Goal: Task Accomplishment & Management: Complete application form

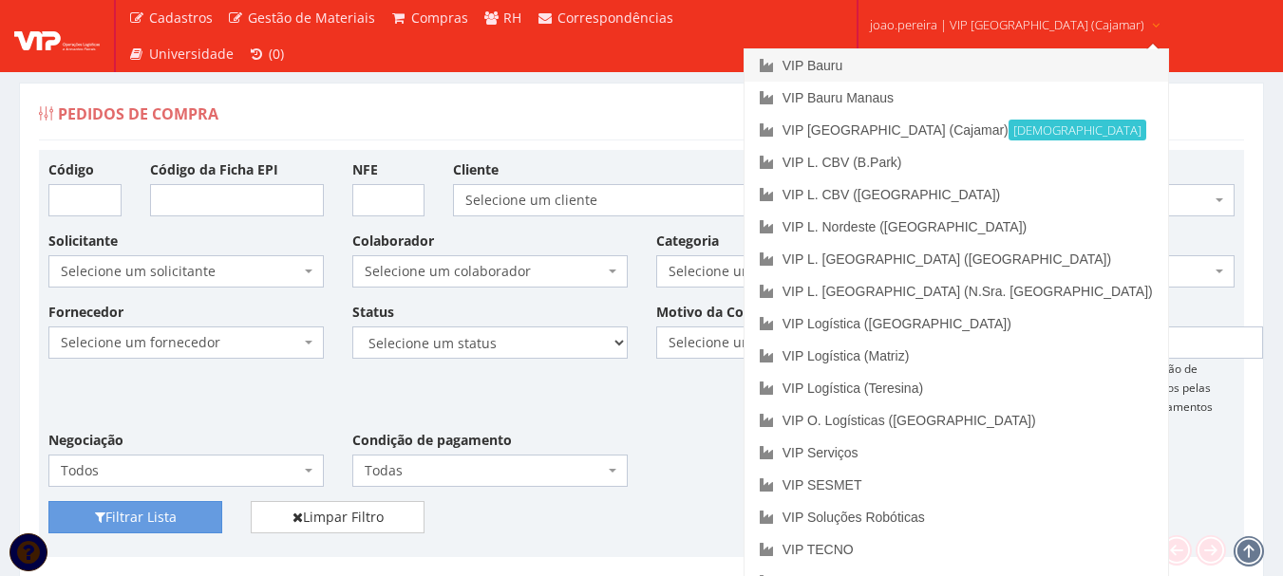
click at [915, 62] on link "VIP Bauru" at bounding box center [957, 65] width 424 height 32
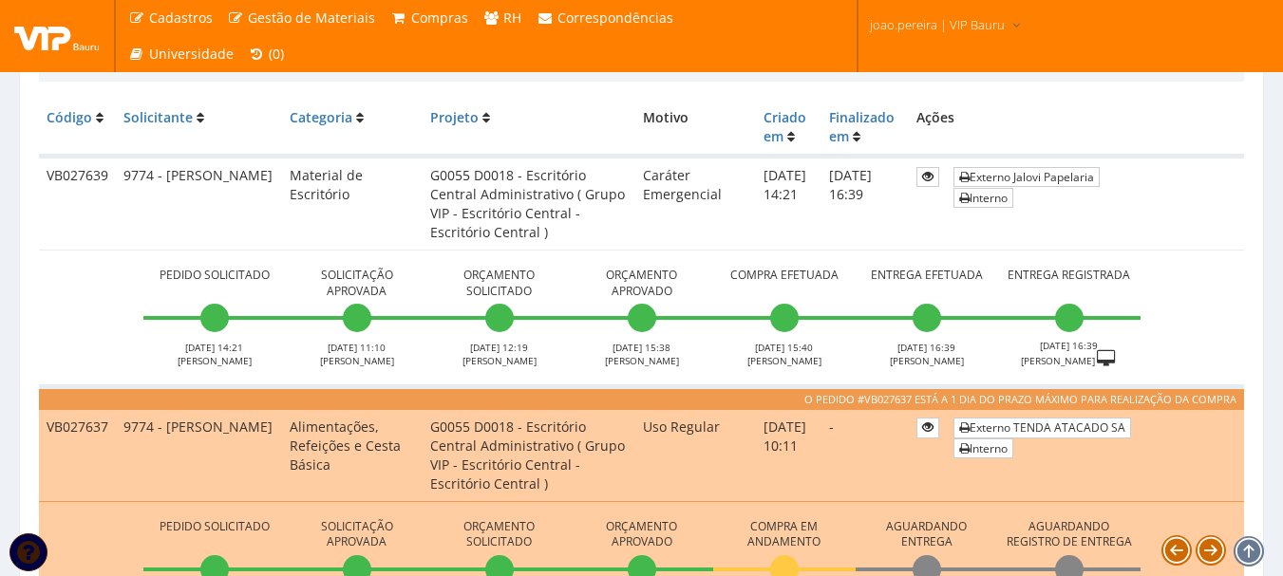
scroll to position [475, 0]
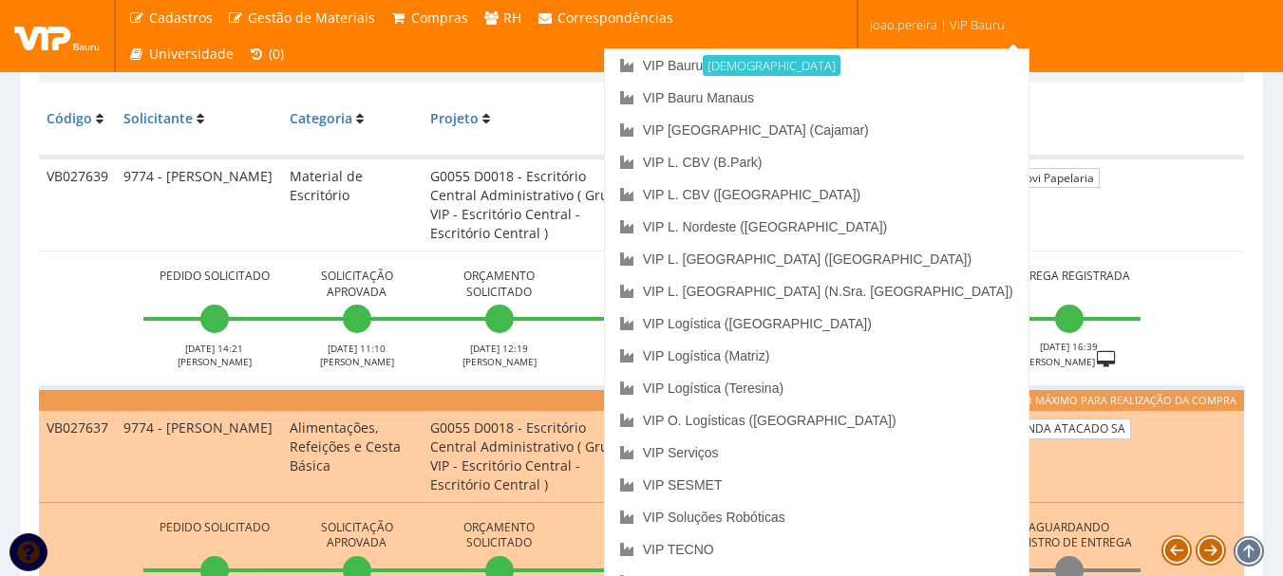
click at [952, 19] on span "joao.pereira | VIP Bauru" at bounding box center [937, 24] width 135 height 19
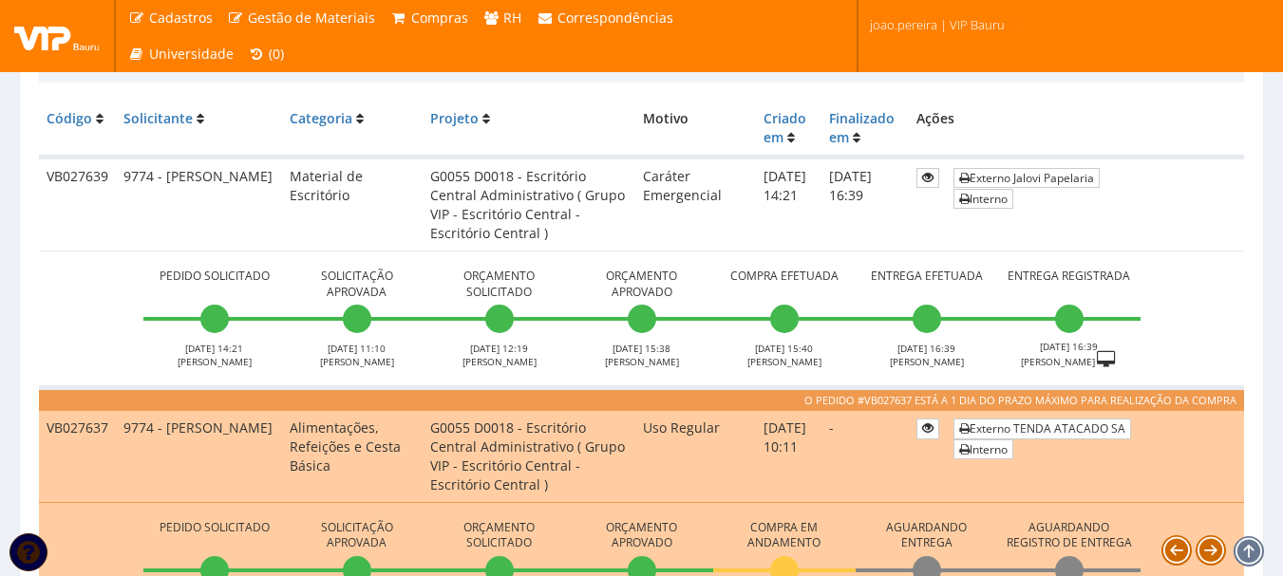
click at [952, 23] on span "joao.pereira | VIP Bauru" at bounding box center [937, 24] width 135 height 19
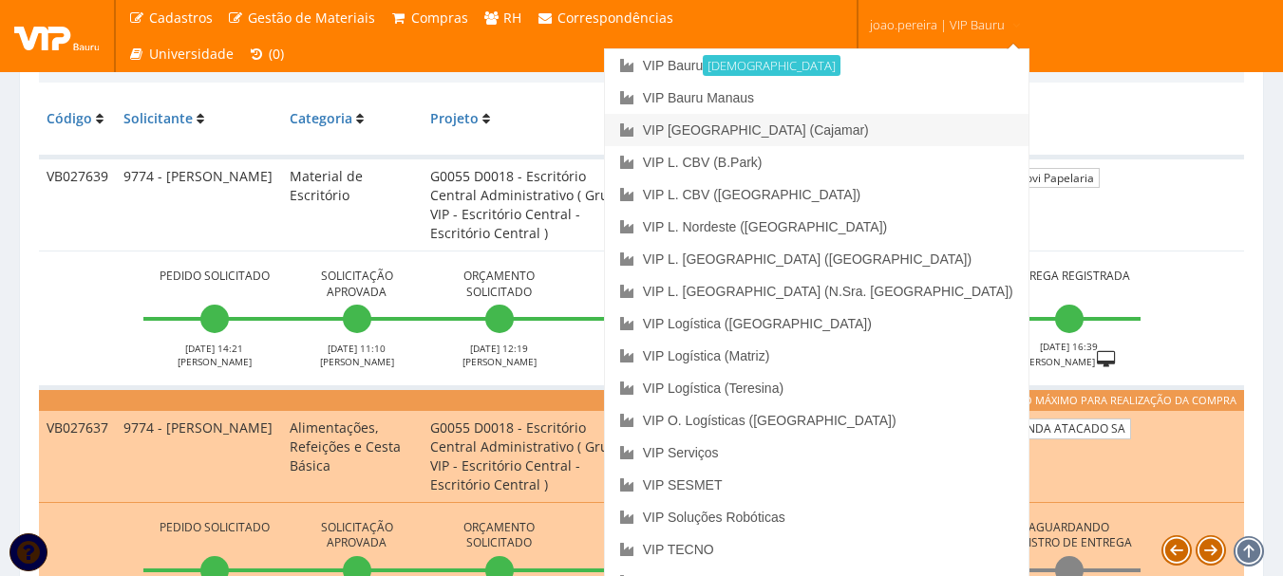
click at [902, 135] on link "VIP [GEOGRAPHIC_DATA] (Cajamar)" at bounding box center [817, 130] width 424 height 32
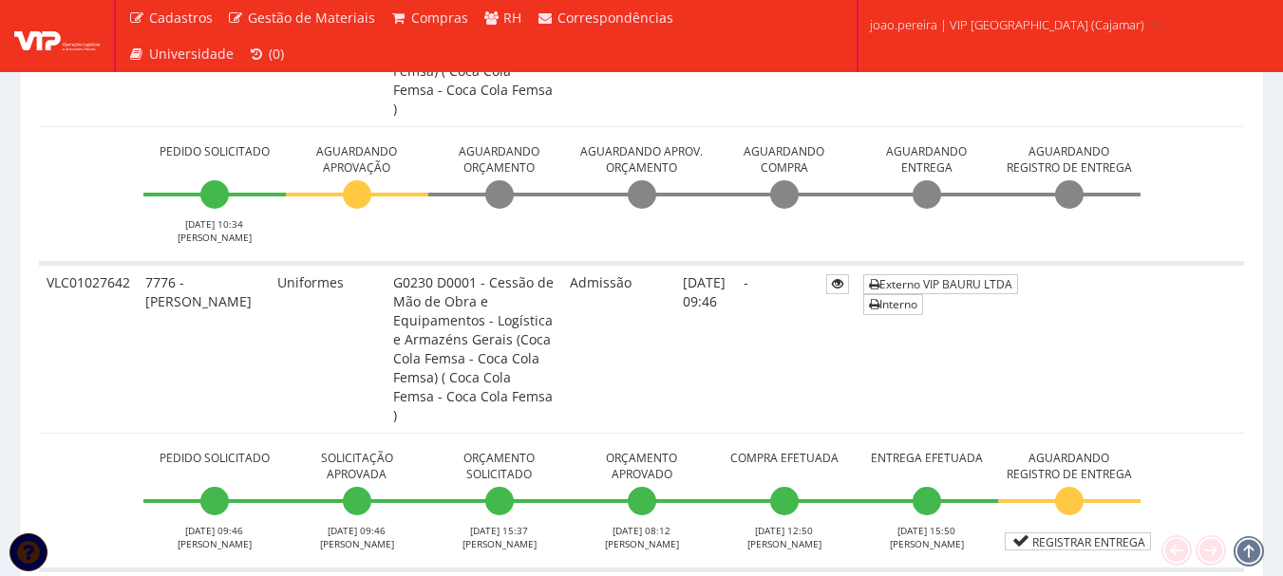
scroll to position [855, 0]
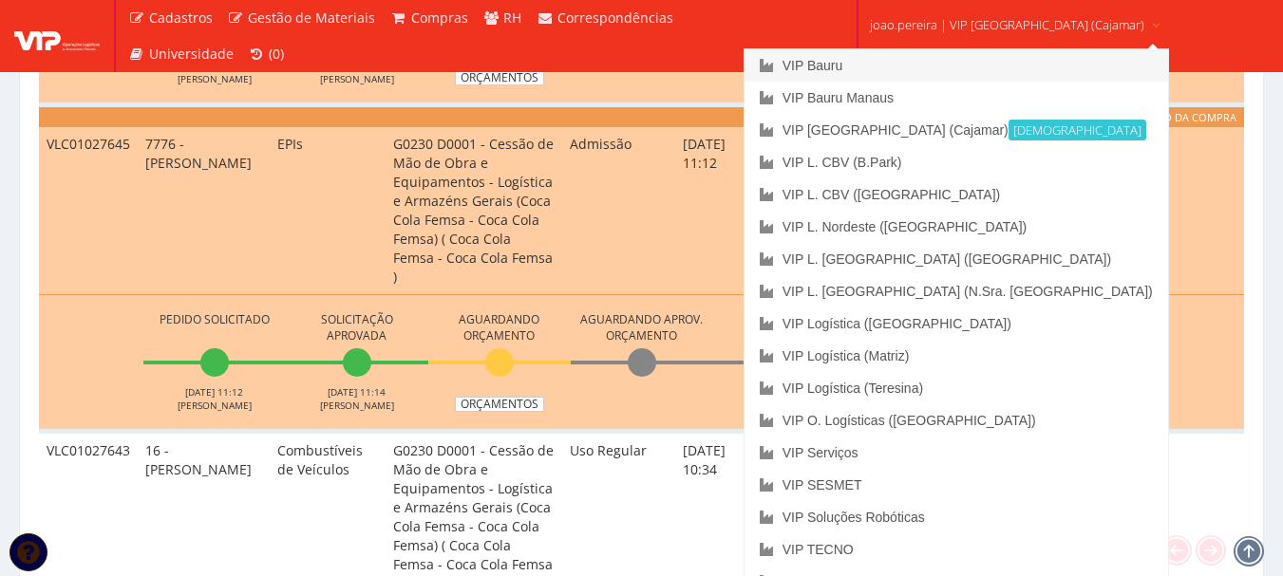
click at [913, 64] on link "VIP Bauru" at bounding box center [957, 65] width 424 height 32
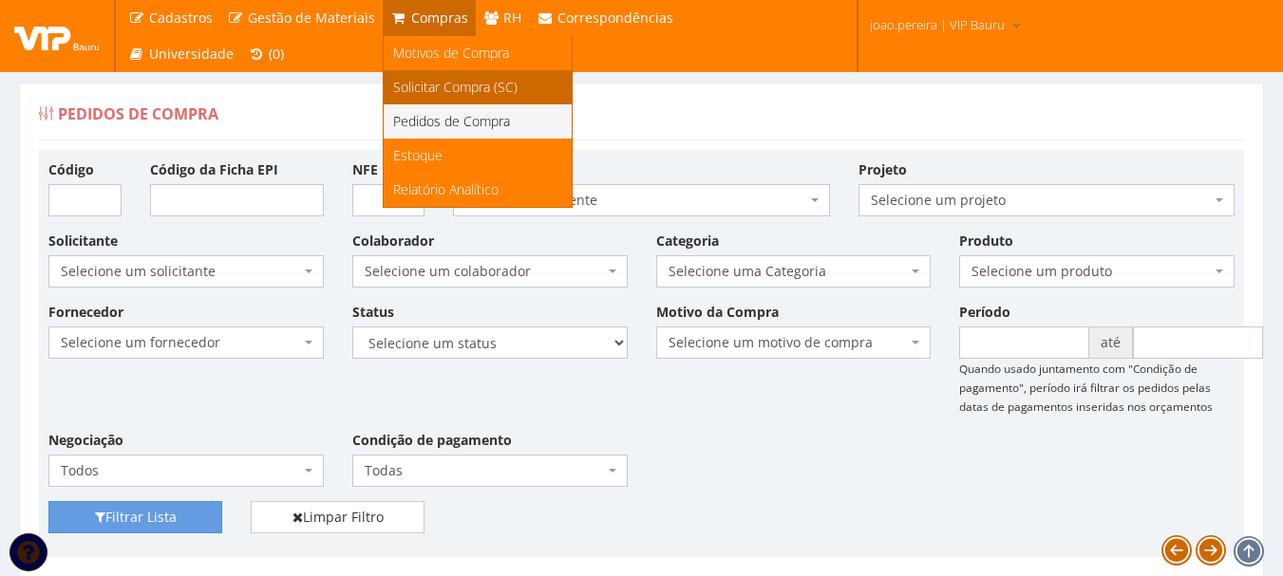
click at [440, 81] on span "Solicitar Compra (SC)" at bounding box center [455, 87] width 124 height 18
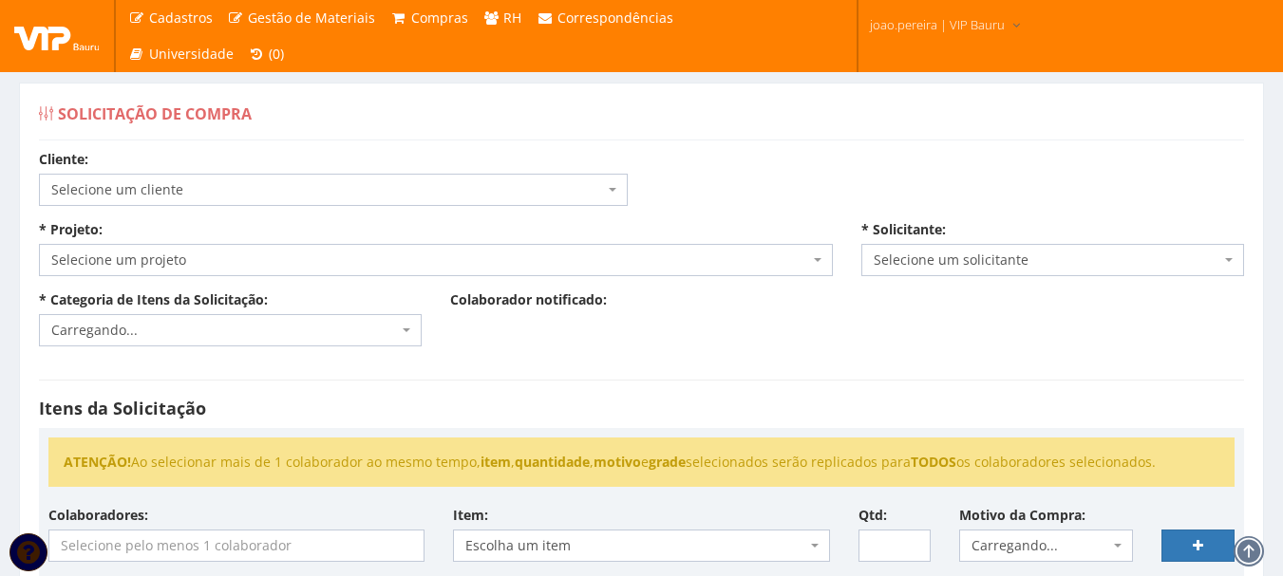
click at [273, 198] on span "Selecione um cliente" at bounding box center [327, 189] width 553 height 19
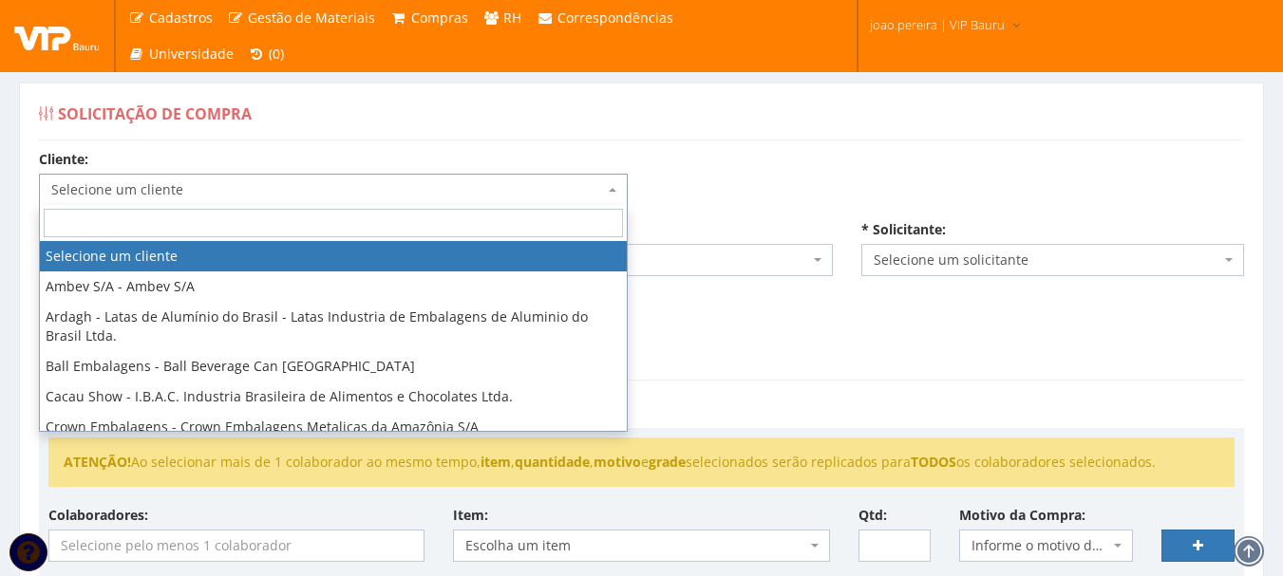
click at [238, 225] on input "search" at bounding box center [333, 223] width 579 height 28
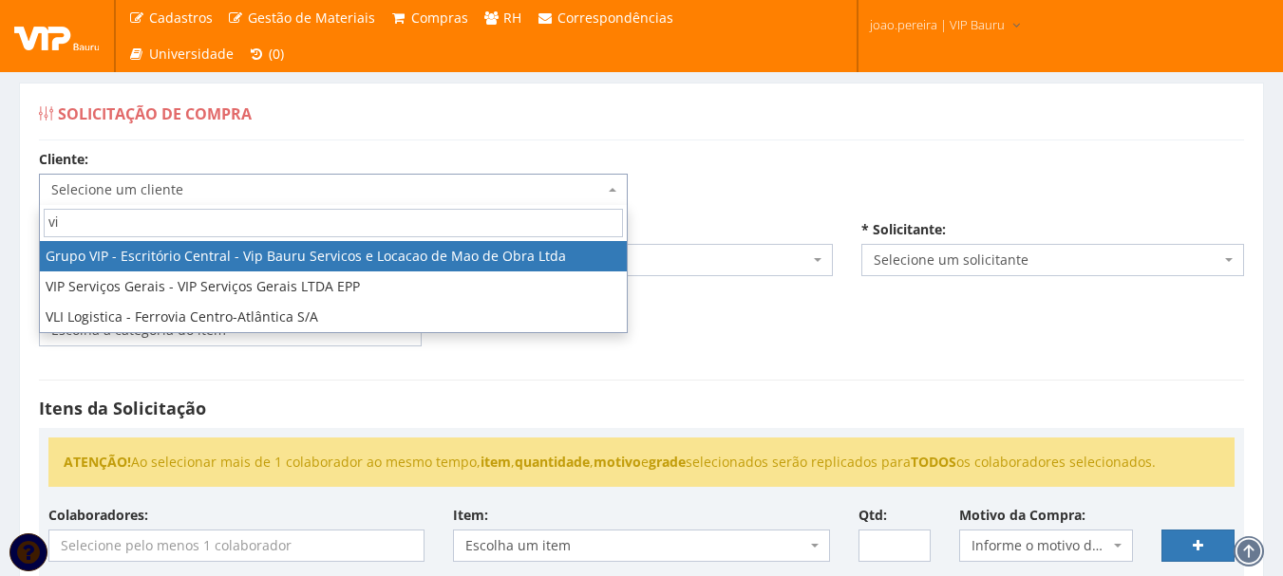
type input "vip"
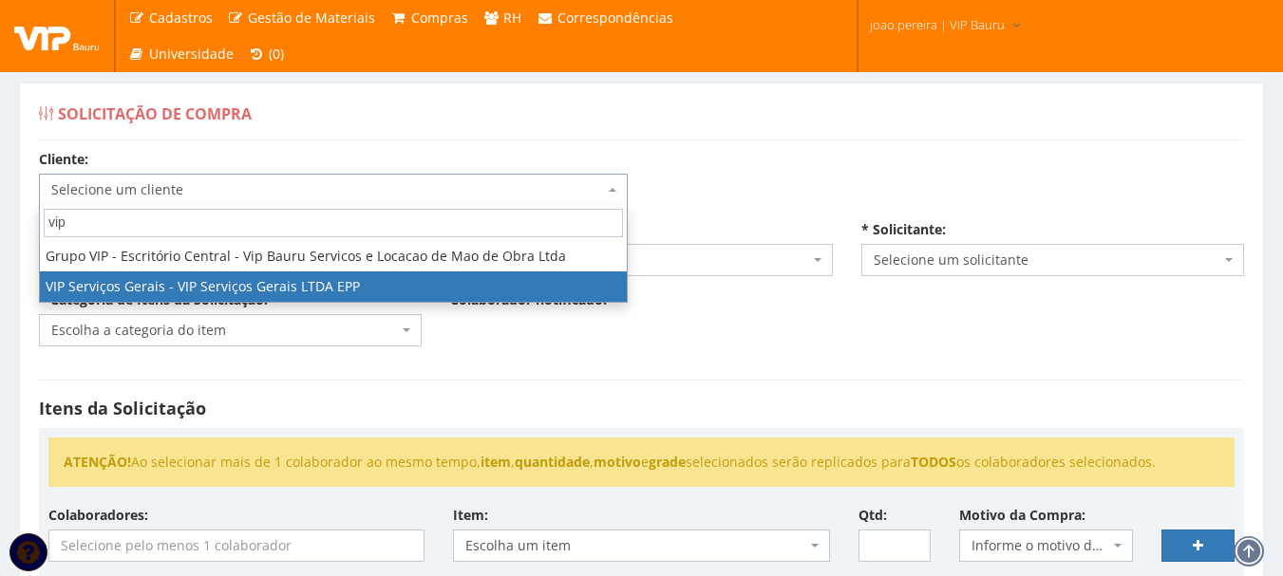
select select "35"
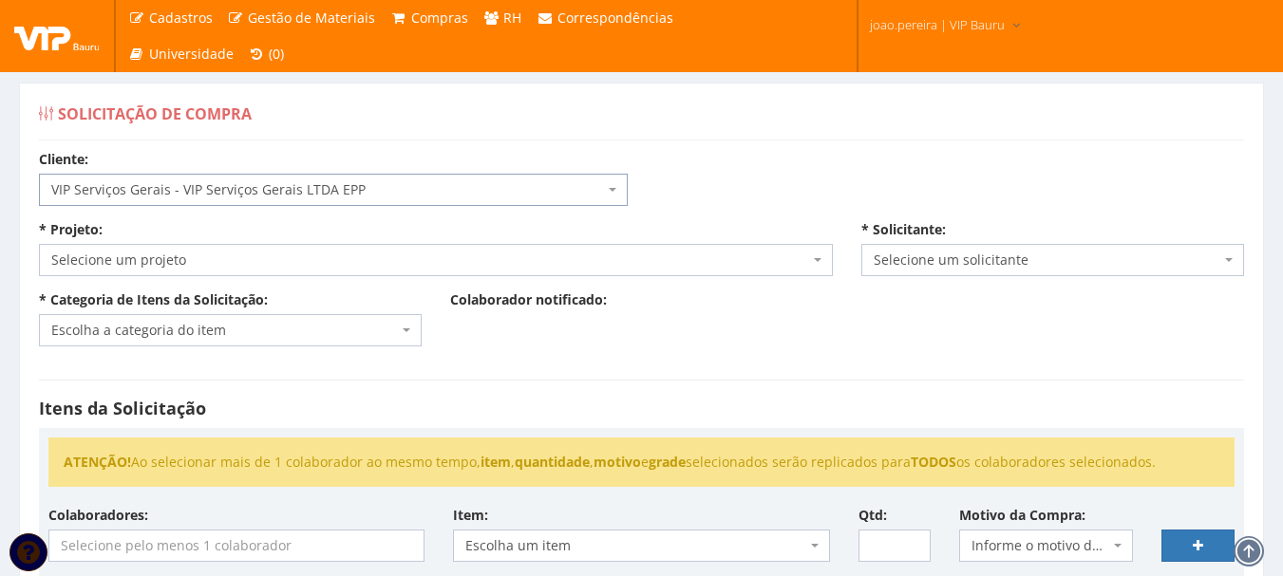
click at [242, 255] on span "Selecione um projeto" at bounding box center [430, 260] width 758 height 19
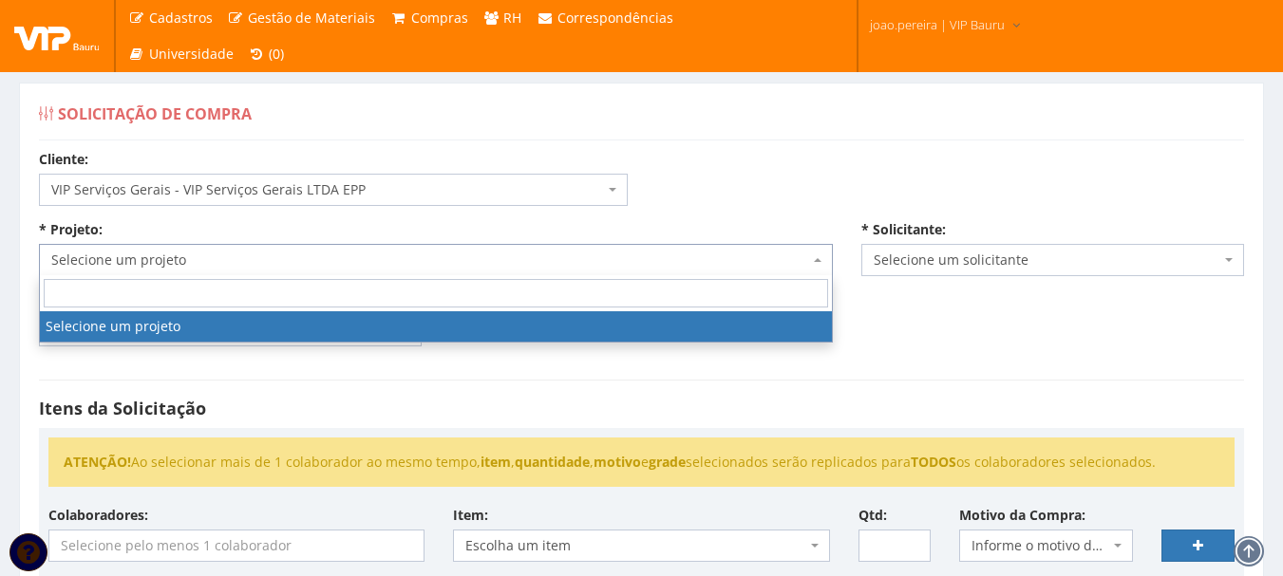
click at [272, 181] on span "VIP Serviços Gerais - VIP Serviços Gerais LTDA EPP" at bounding box center [327, 189] width 553 height 19
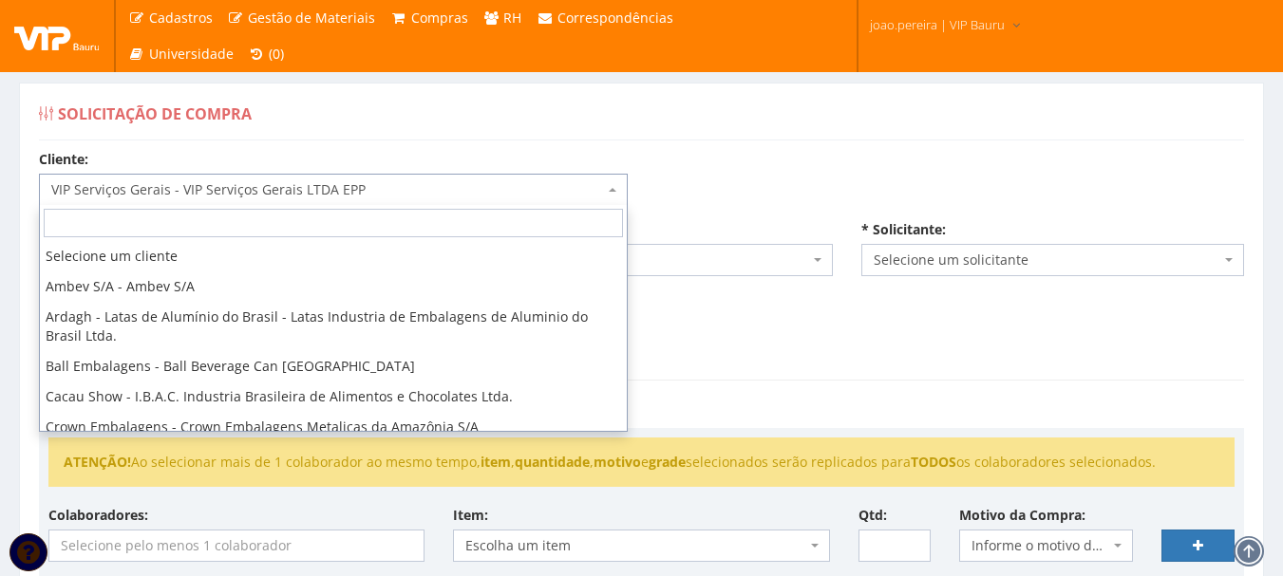
scroll to position [243, 0]
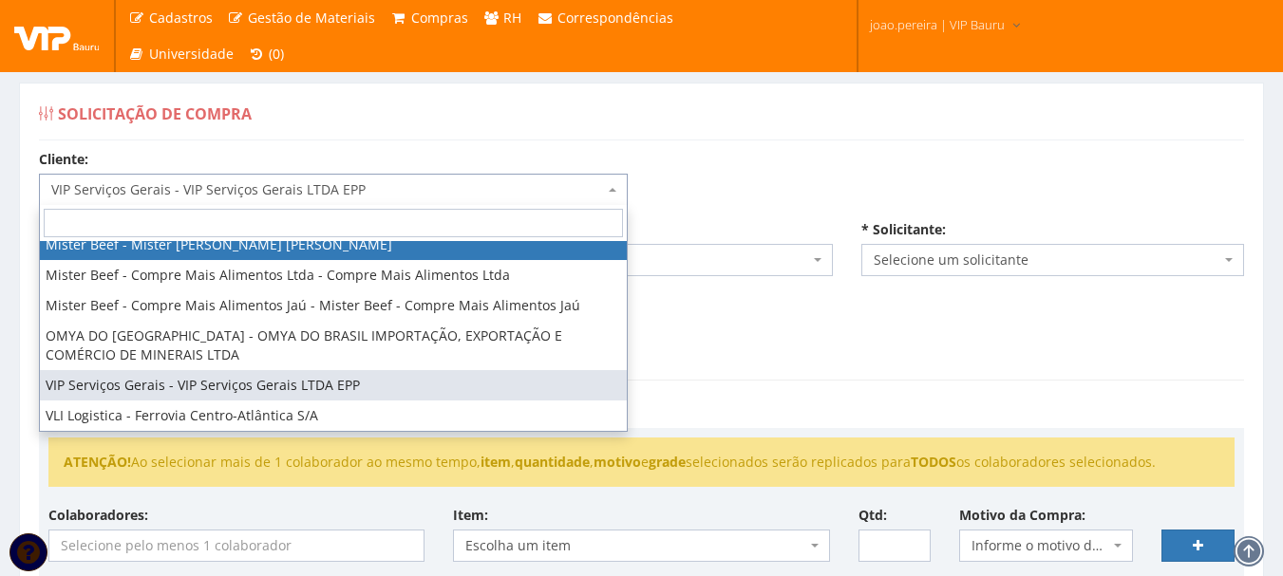
click at [381, 188] on span "VIP Serviços Gerais - VIP Serviços Gerais LTDA EPP" at bounding box center [327, 189] width 553 height 19
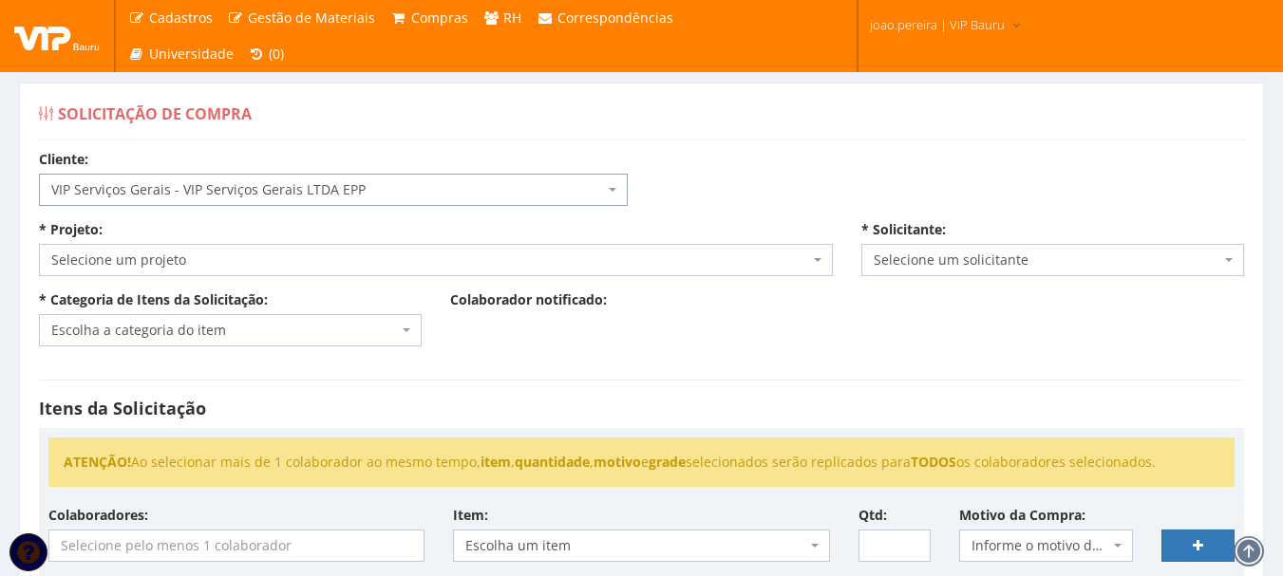
click at [384, 188] on span "VIP Serviços Gerais - VIP Serviços Gerais LTDA EPP" at bounding box center [327, 189] width 553 height 19
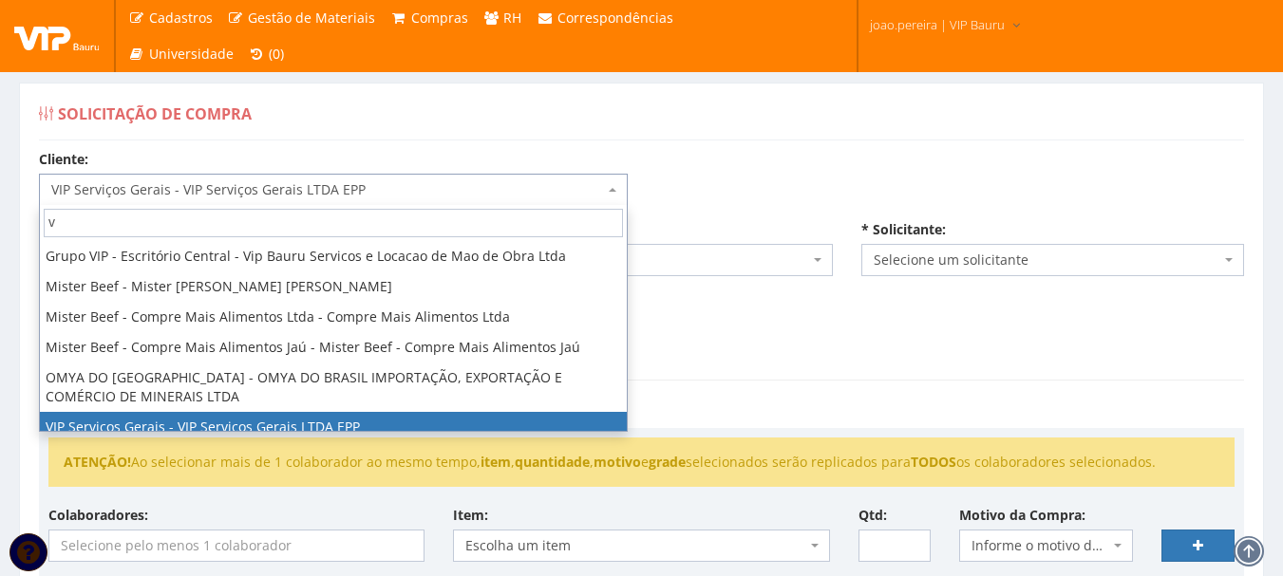
scroll to position [0, 0]
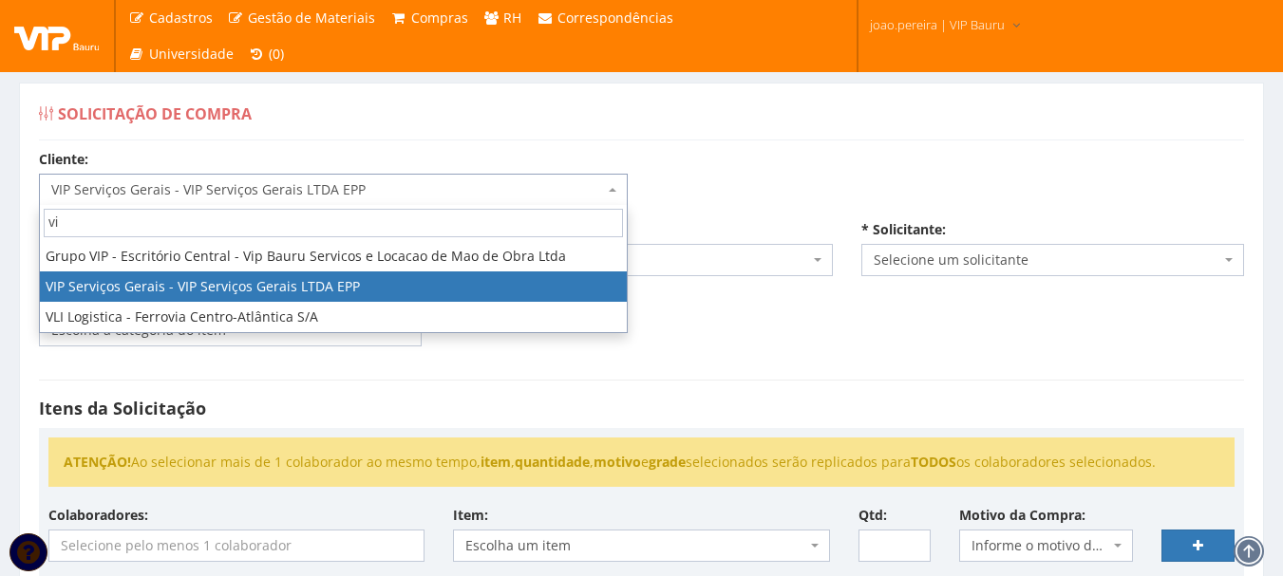
type input "vip"
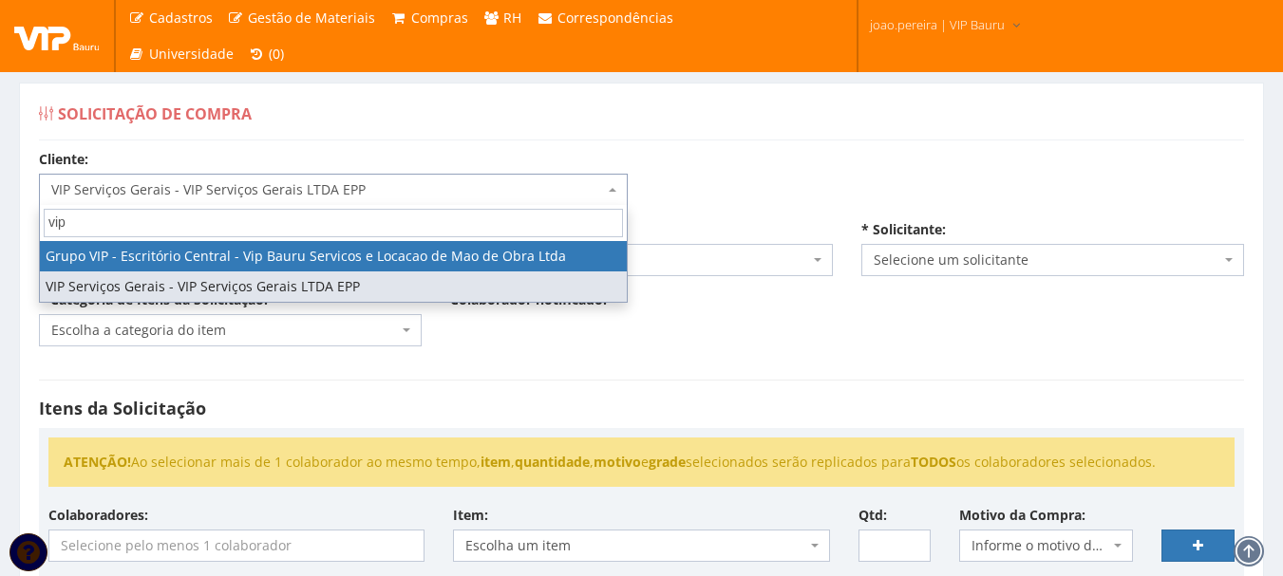
select select "16"
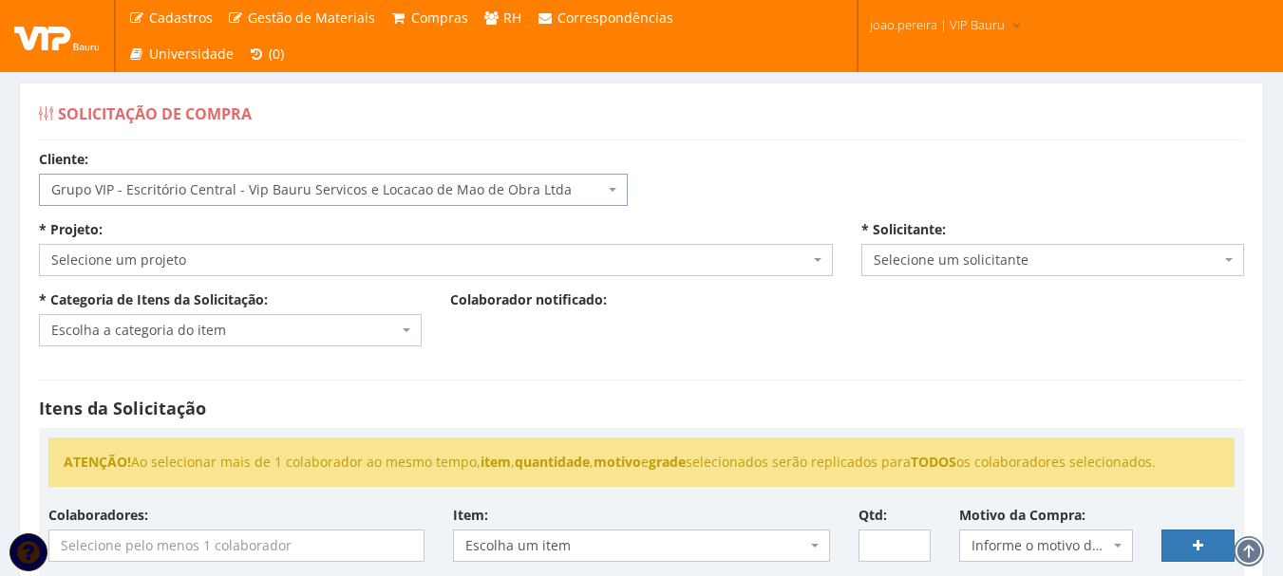
click at [469, 261] on span "Selecione um projeto" at bounding box center [430, 260] width 758 height 19
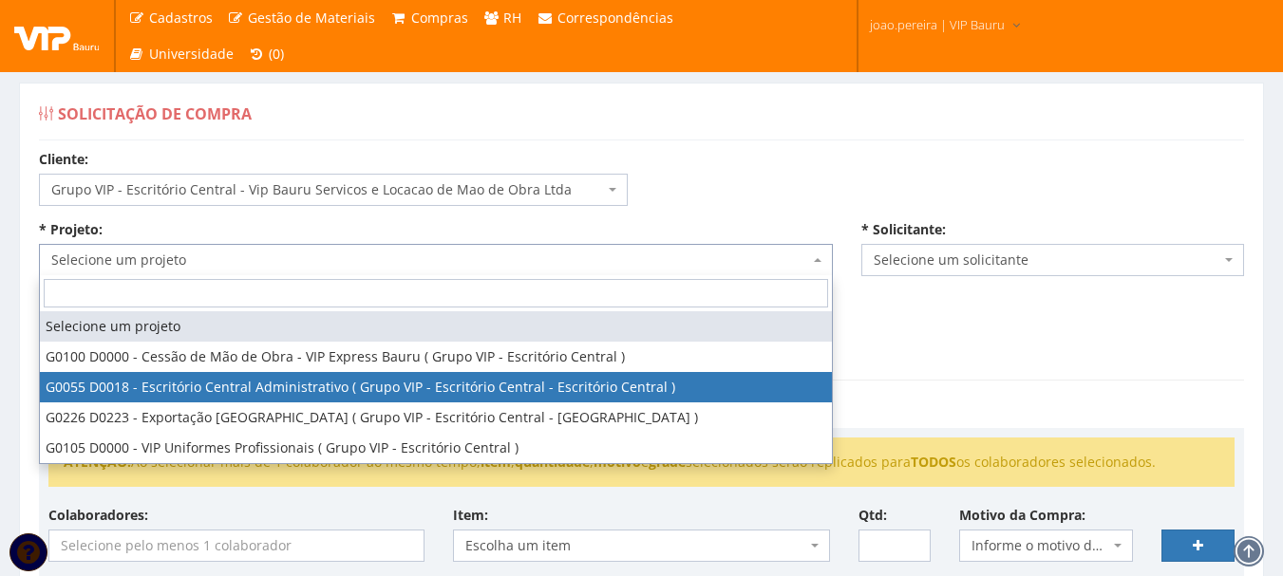
select select "55"
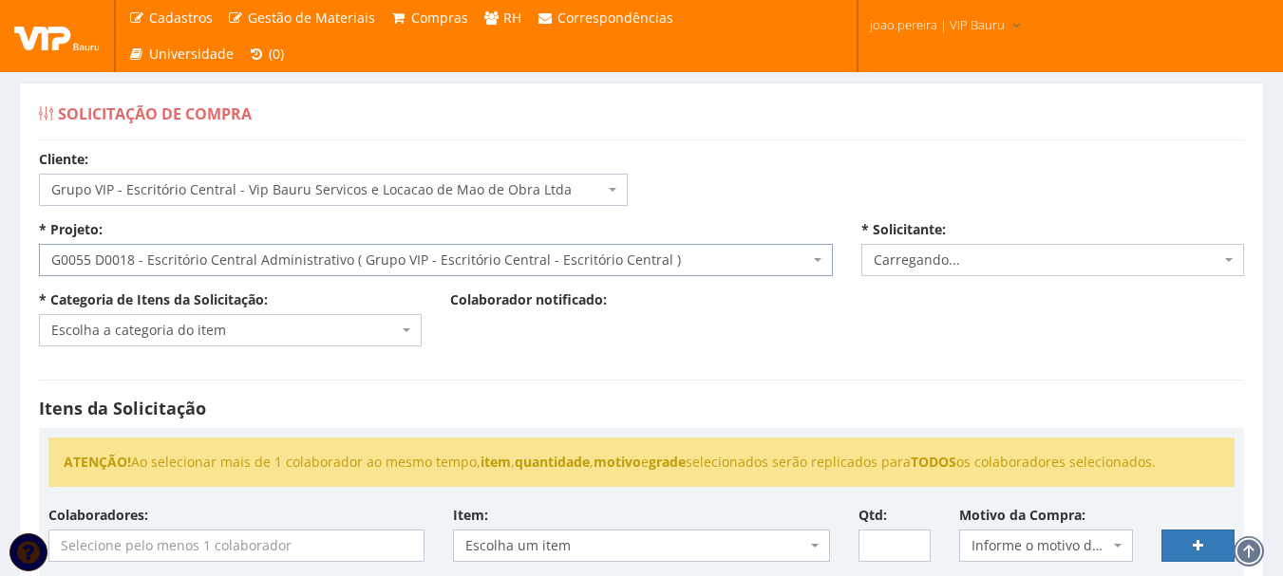
select select "4079"
click at [368, 259] on span "G0055 D0018 - Escritório Central Administrativo ( Grupo VIP - Escritório Centra…" at bounding box center [430, 260] width 758 height 19
click at [385, 327] on span "Escolha a categoria do item" at bounding box center [224, 330] width 347 height 19
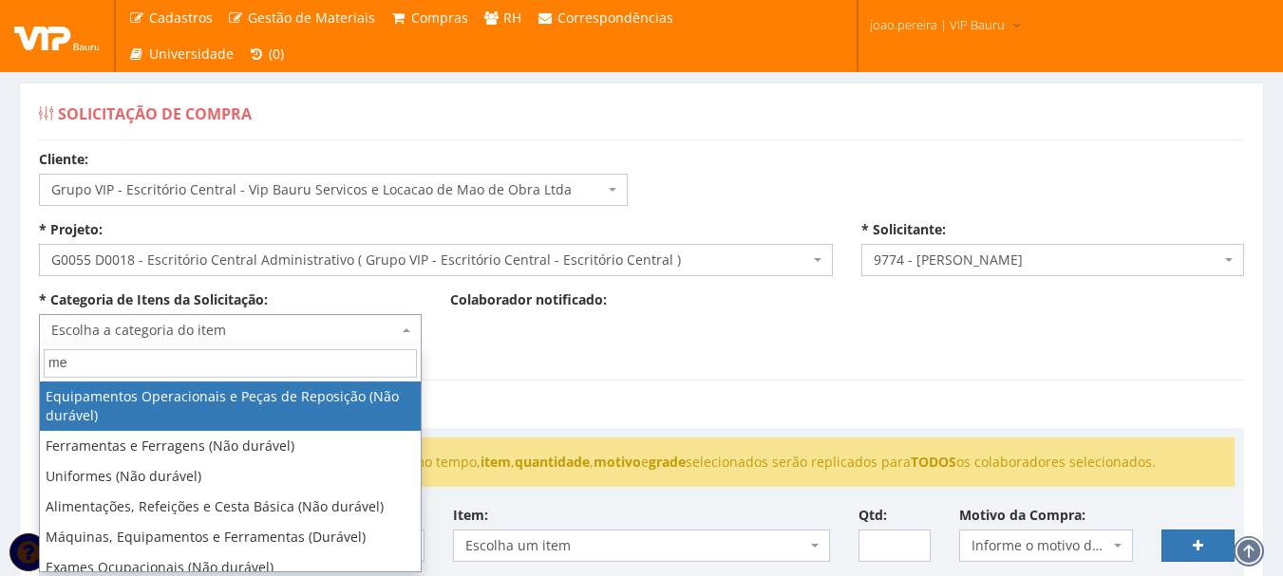
type input "m"
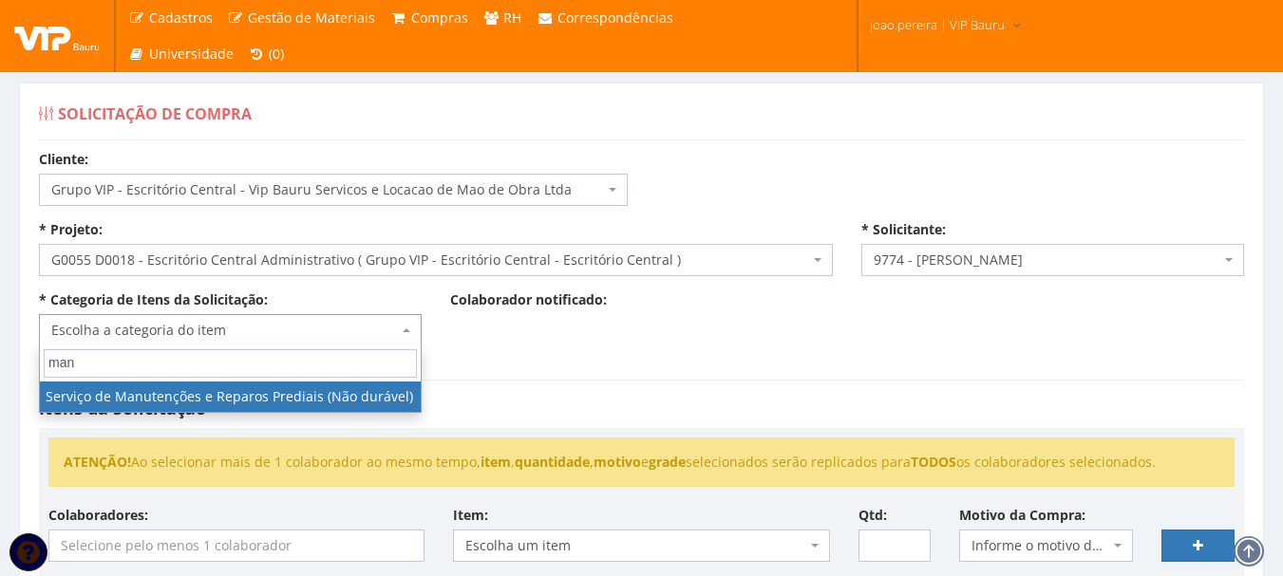
type input "man"
select select "29"
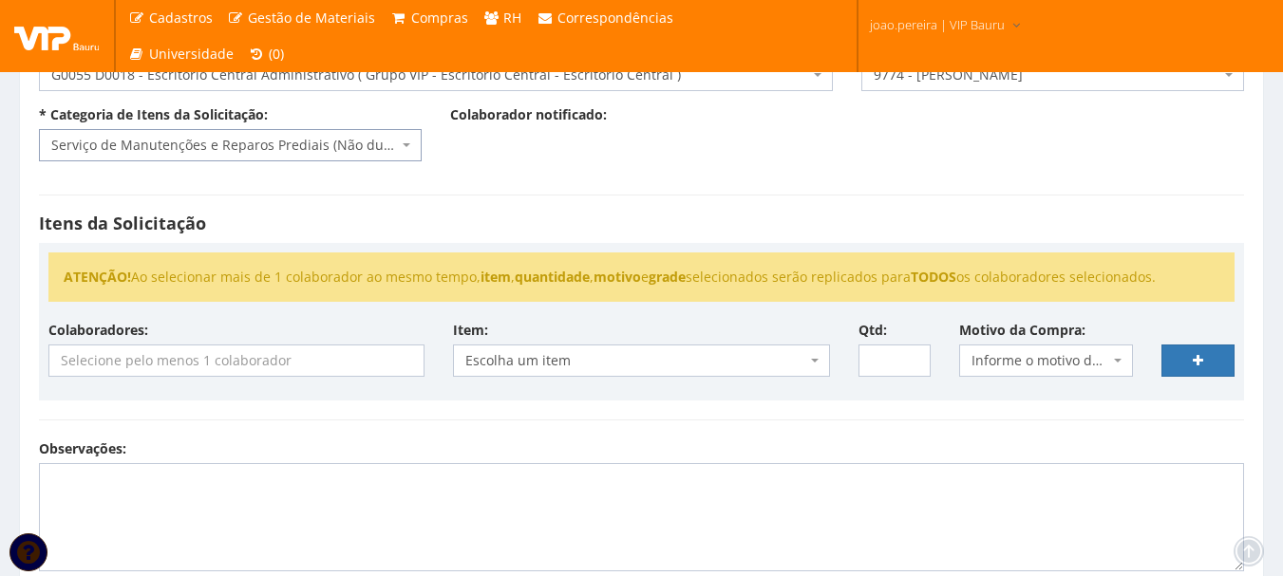
scroll to position [190, 0]
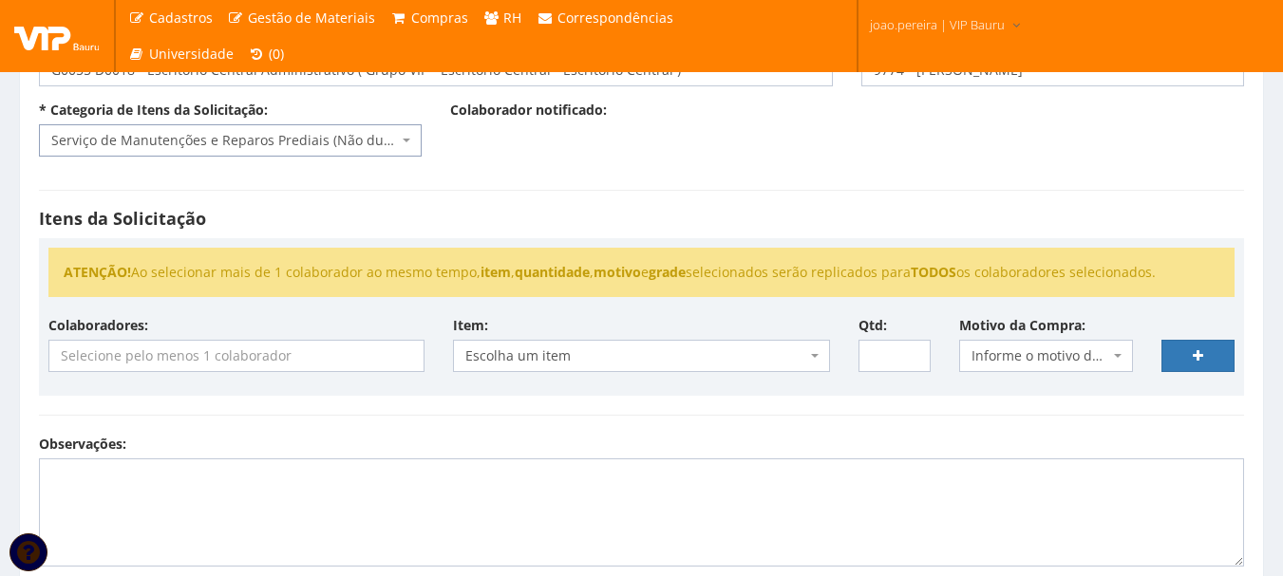
click at [568, 248] on ul "ATENÇÃO! Ao selecionar mais de 1 colaborador ao mesmo tempo, item , quantidade …" at bounding box center [641, 272] width 1186 height 49
click at [288, 355] on input "search" at bounding box center [236, 356] width 374 height 30
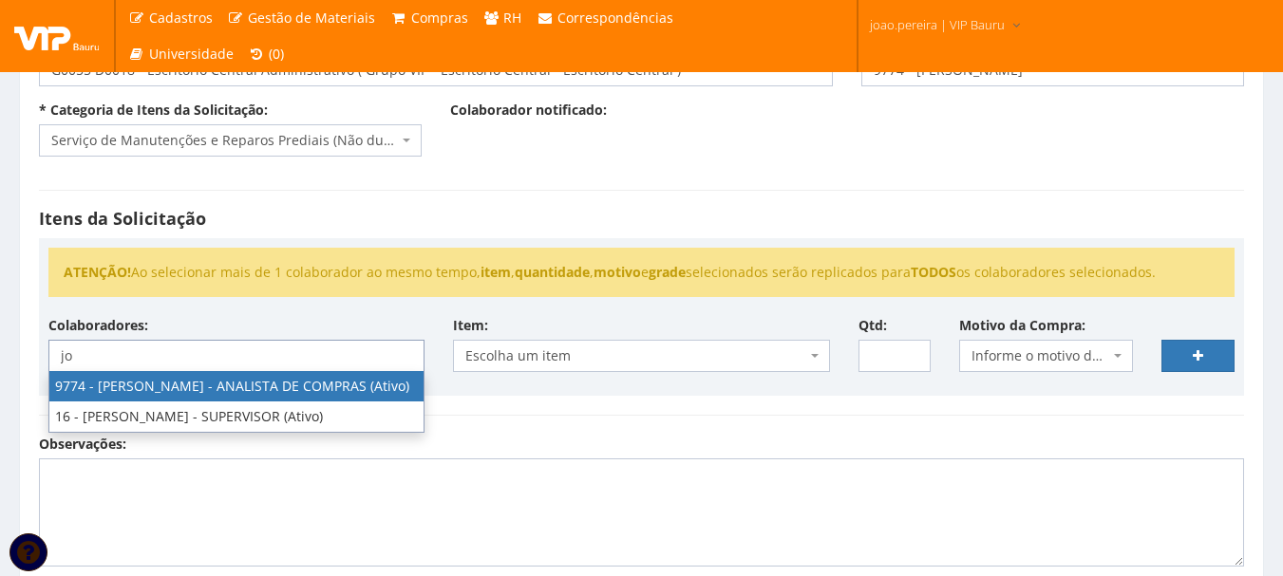
type input "j"
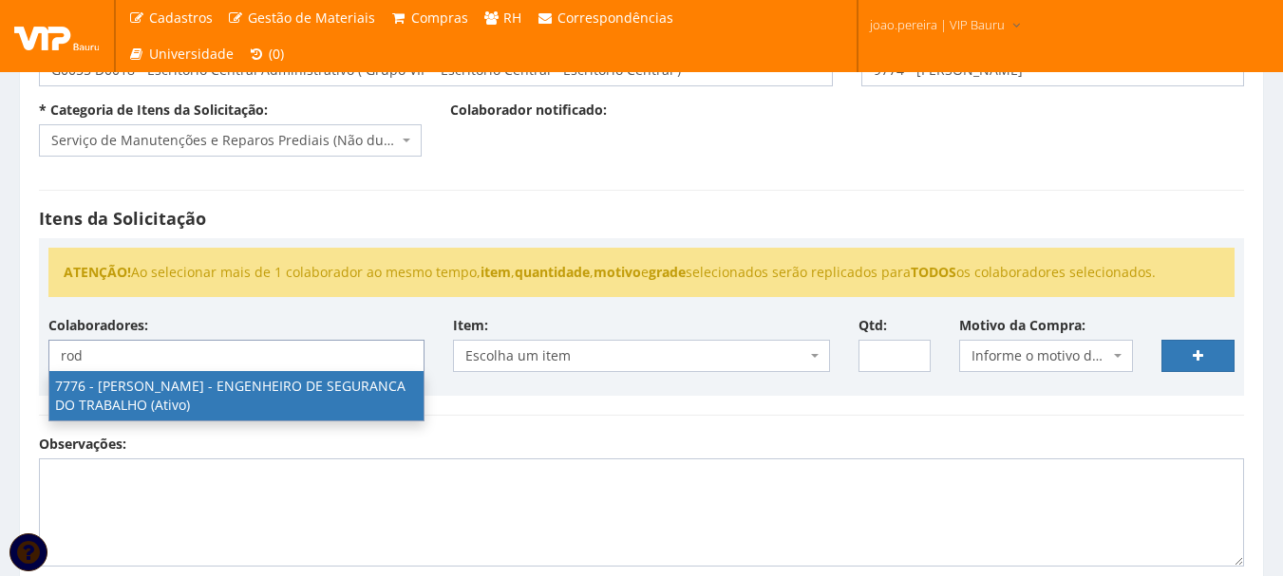
type input "rod"
select select "2471"
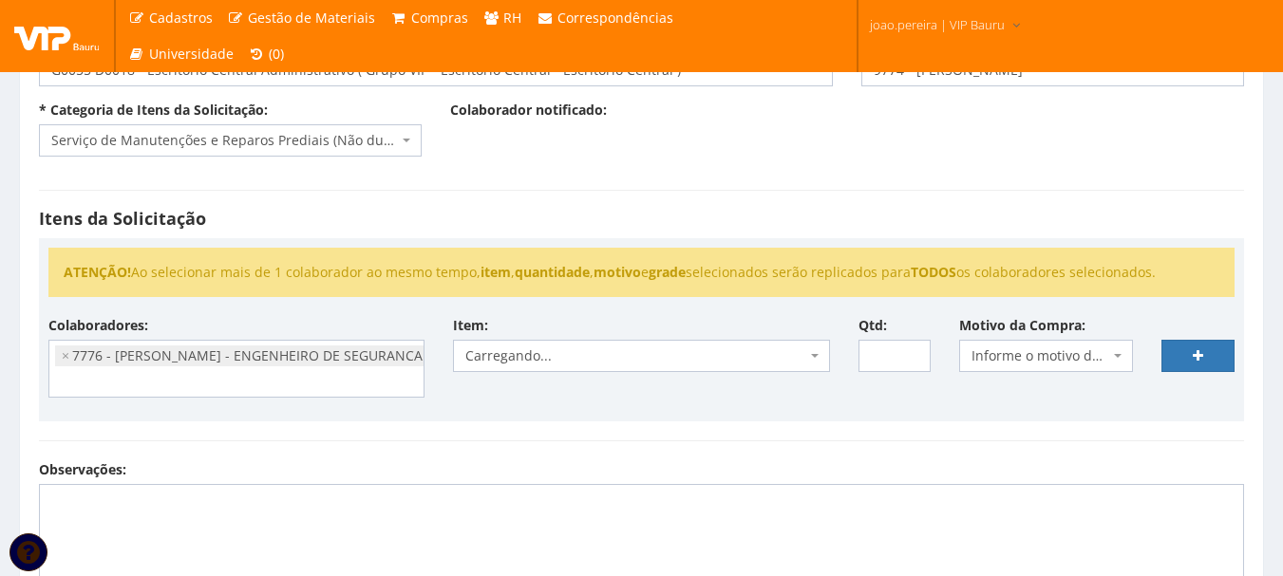
click at [616, 433] on div "Itens da Solicitação ATENÇÃO! Ao selecionar mais de 1 colaborador ao mesmo temp…" at bounding box center [642, 316] width 1234 height 290
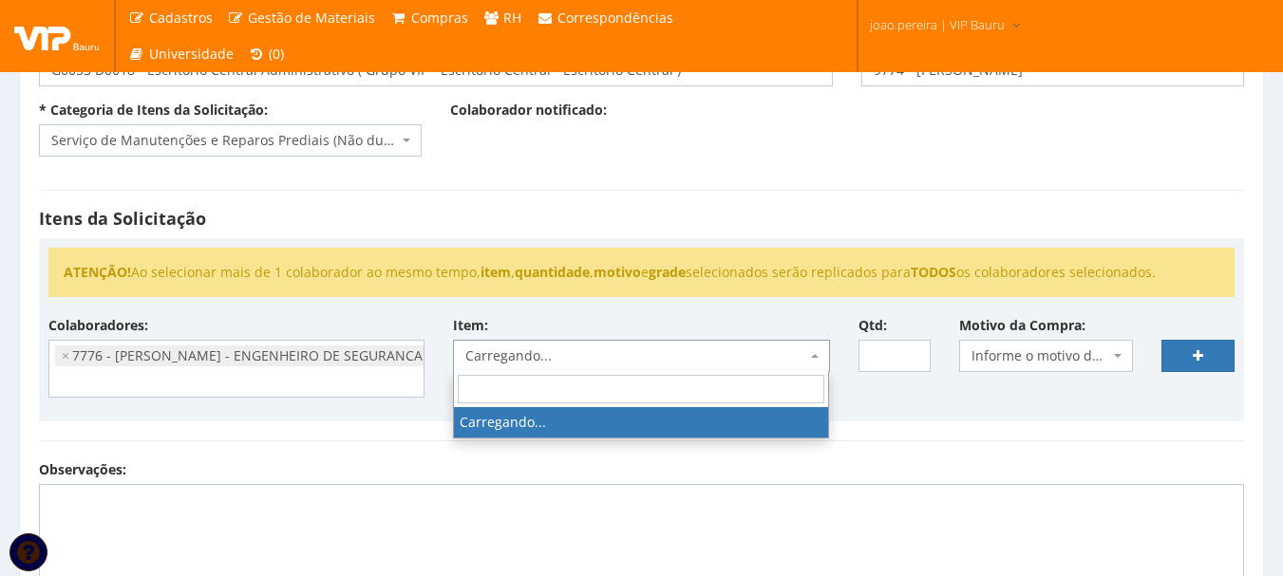
click at [597, 353] on span "Carregando..." at bounding box center [635, 356] width 340 height 19
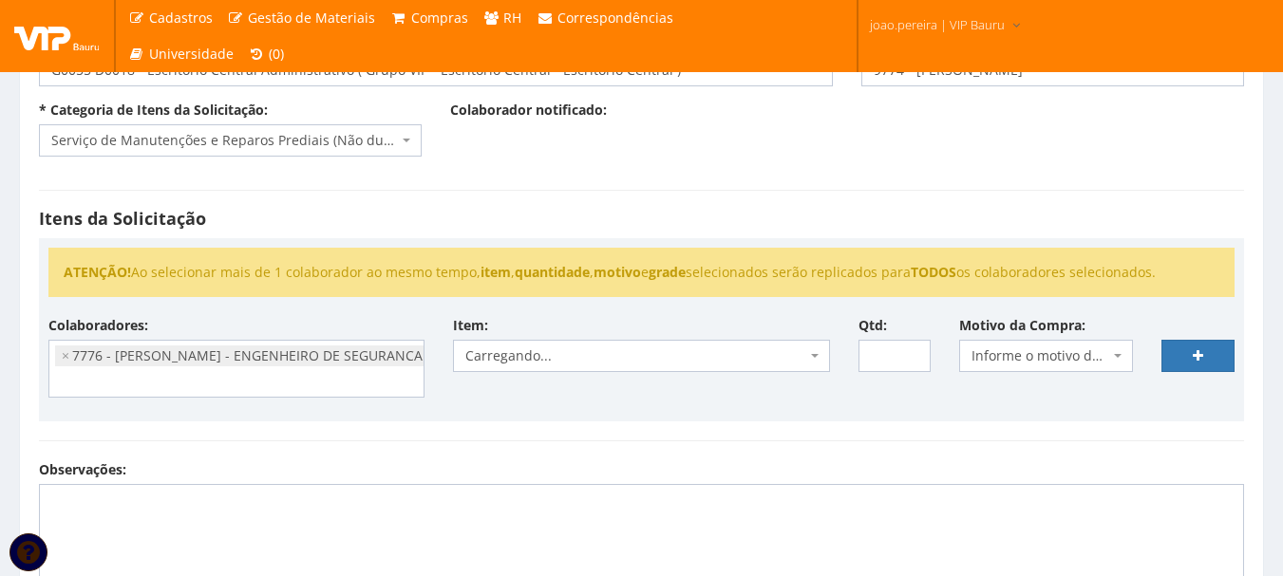
click at [627, 308] on div "ATENÇÃO! Ao selecionar mais de 1 colaborador ao mesmo tempo, item , quantidade …" at bounding box center [641, 282] width 1215 height 68
click at [607, 421] on div "ATENÇÃO! Ao selecionar mais de 1 colaborador ao mesmo tempo, item , quantidade …" at bounding box center [641, 329] width 1205 height 183
click at [610, 356] on span "Carregando..." at bounding box center [635, 356] width 340 height 19
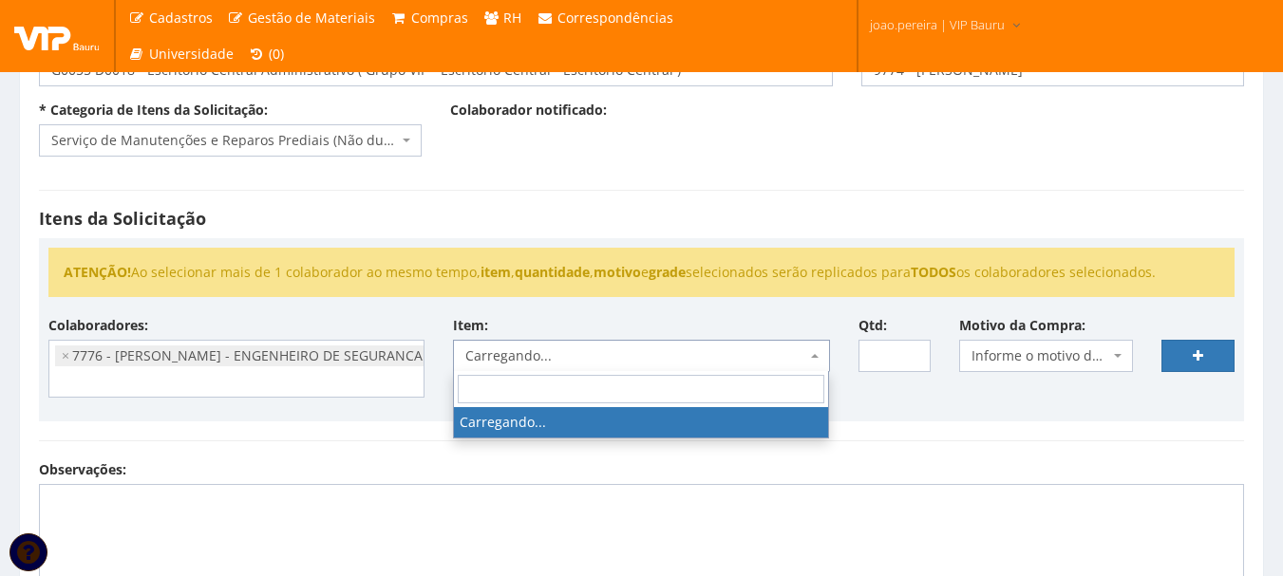
click at [601, 388] on input "search" at bounding box center [641, 389] width 367 height 28
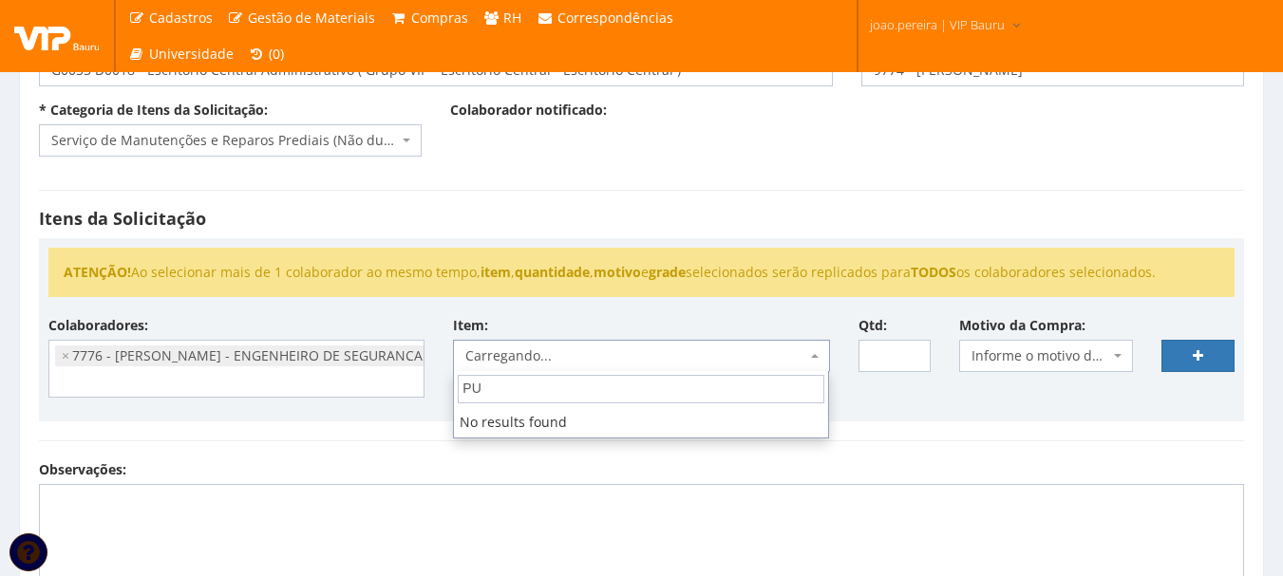
type input "P"
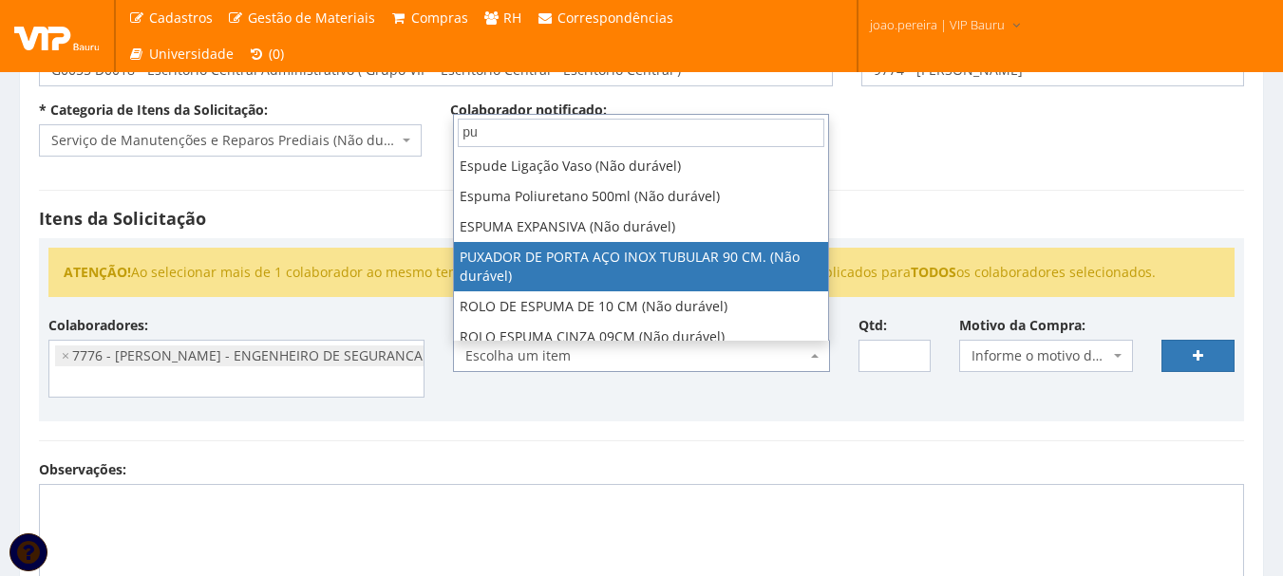
scroll to position [42, 0]
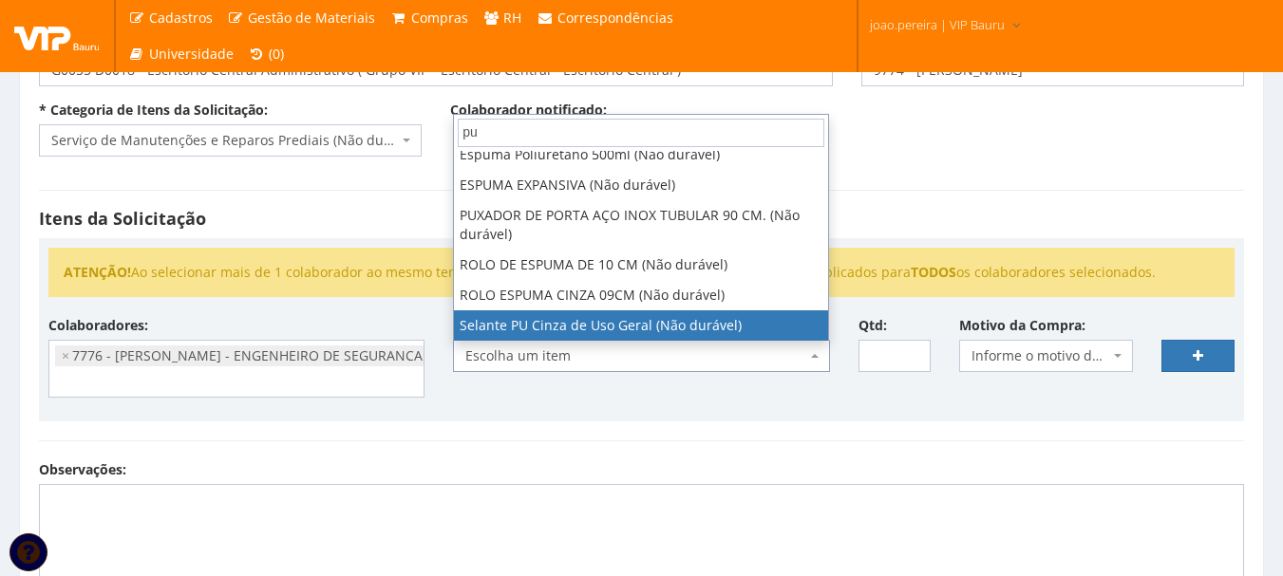
type input "pu"
select select "2883"
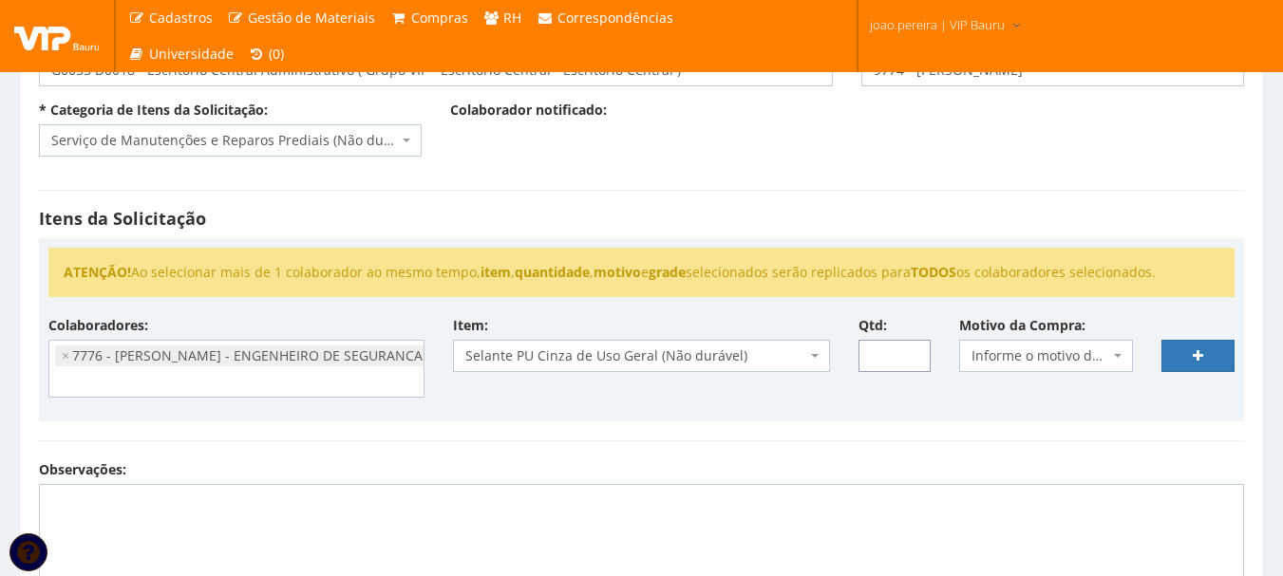
click at [898, 357] on input "Qtd:" at bounding box center [894, 356] width 73 height 32
type input "6"
click at [1120, 355] on b at bounding box center [1118, 356] width 8 height 4
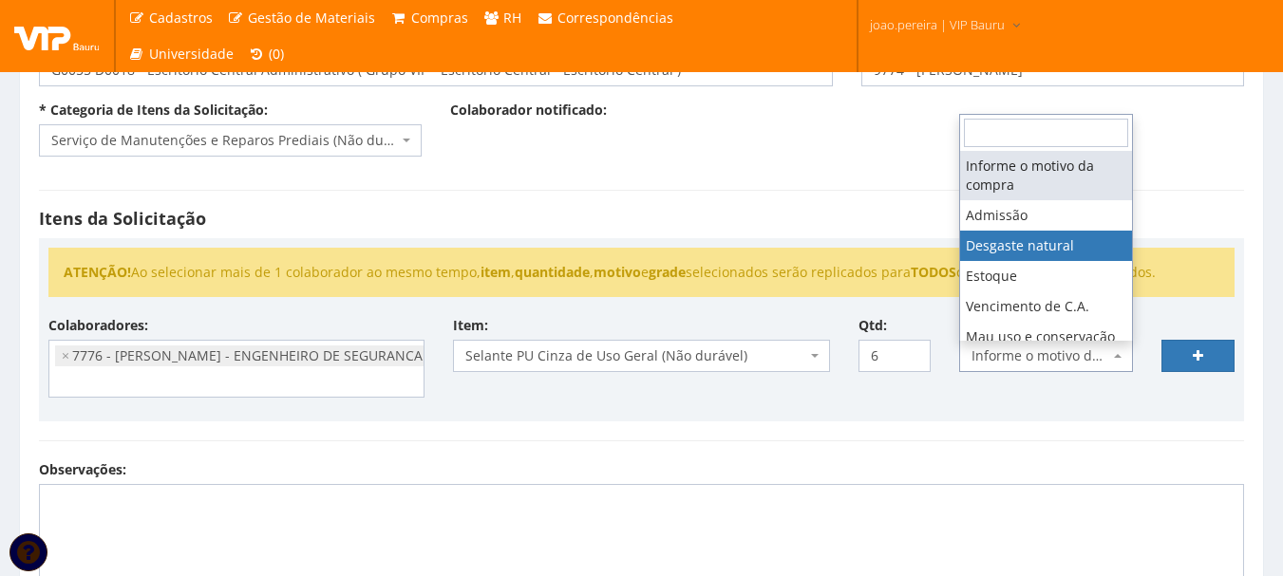
select select "2"
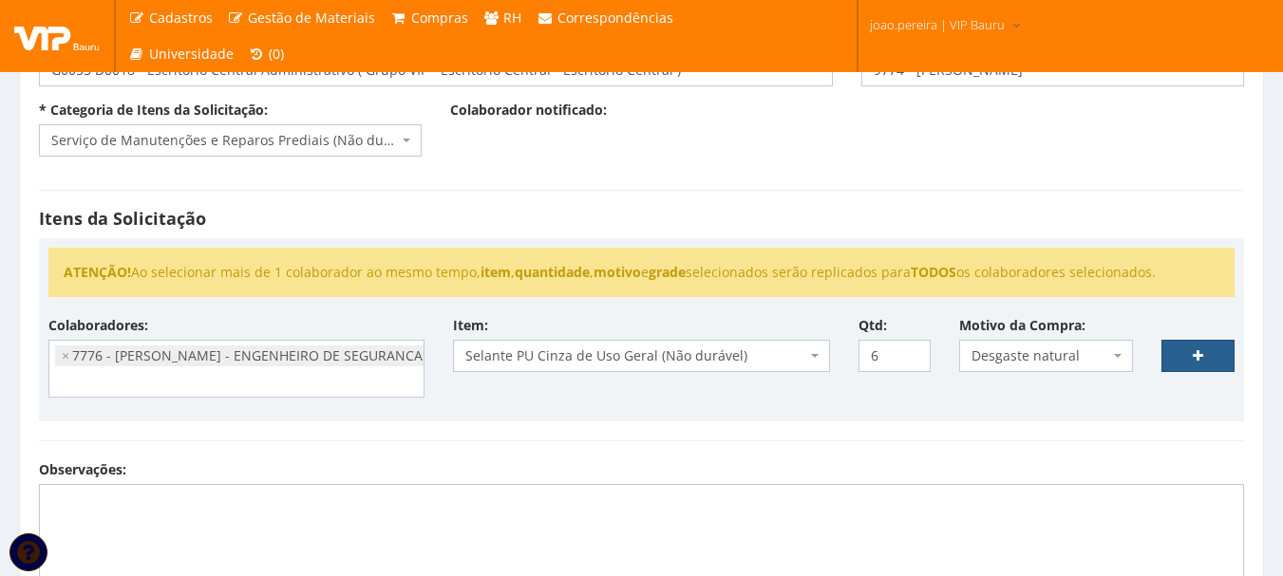
click at [1188, 353] on link at bounding box center [1197, 356] width 73 height 32
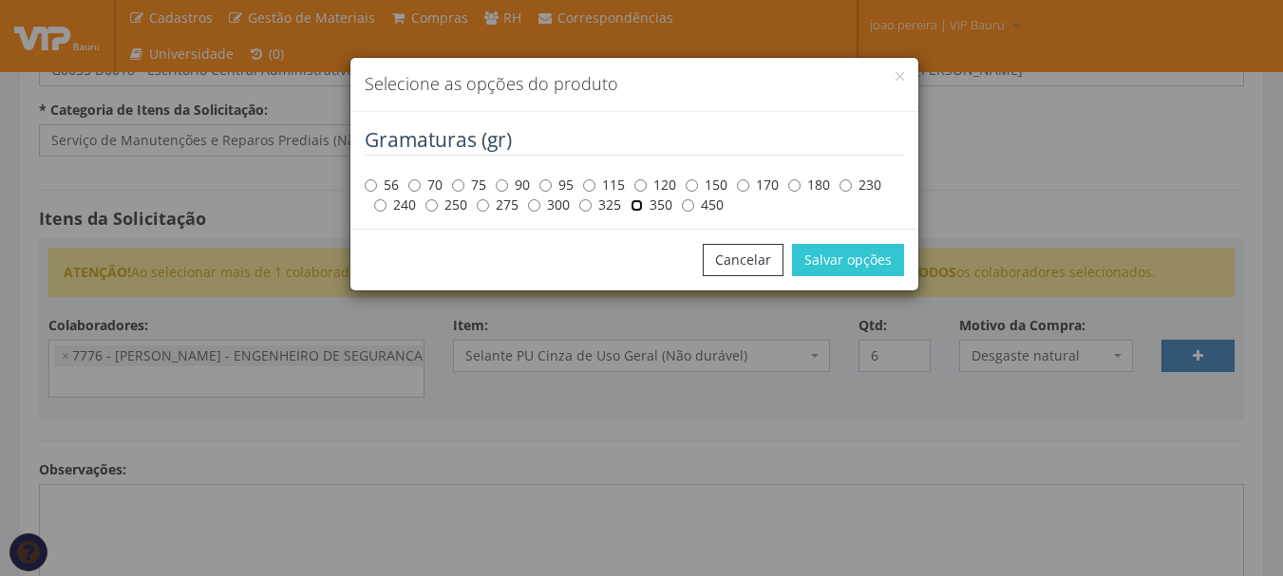
click at [641, 209] on input "350" at bounding box center [637, 205] width 12 height 12
radio input "true"
click at [692, 204] on input "450" at bounding box center [688, 205] width 12 height 12
radio input "true"
click at [847, 263] on button "Salvar opções" at bounding box center [848, 260] width 112 height 32
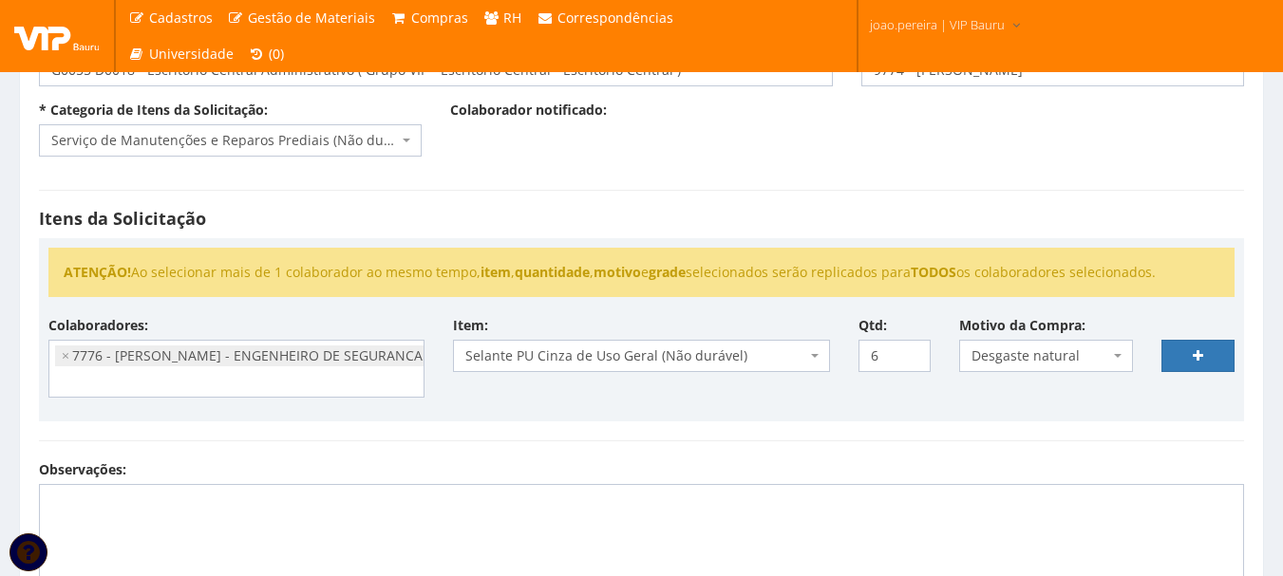
select select
type input "0"
select select
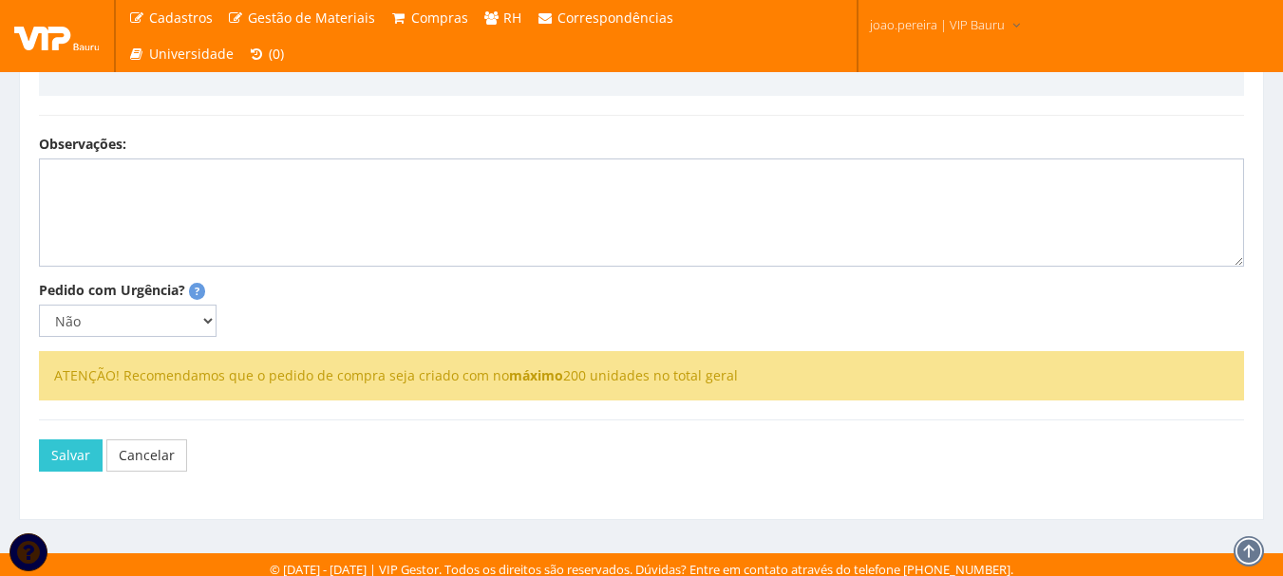
scroll to position [588, 0]
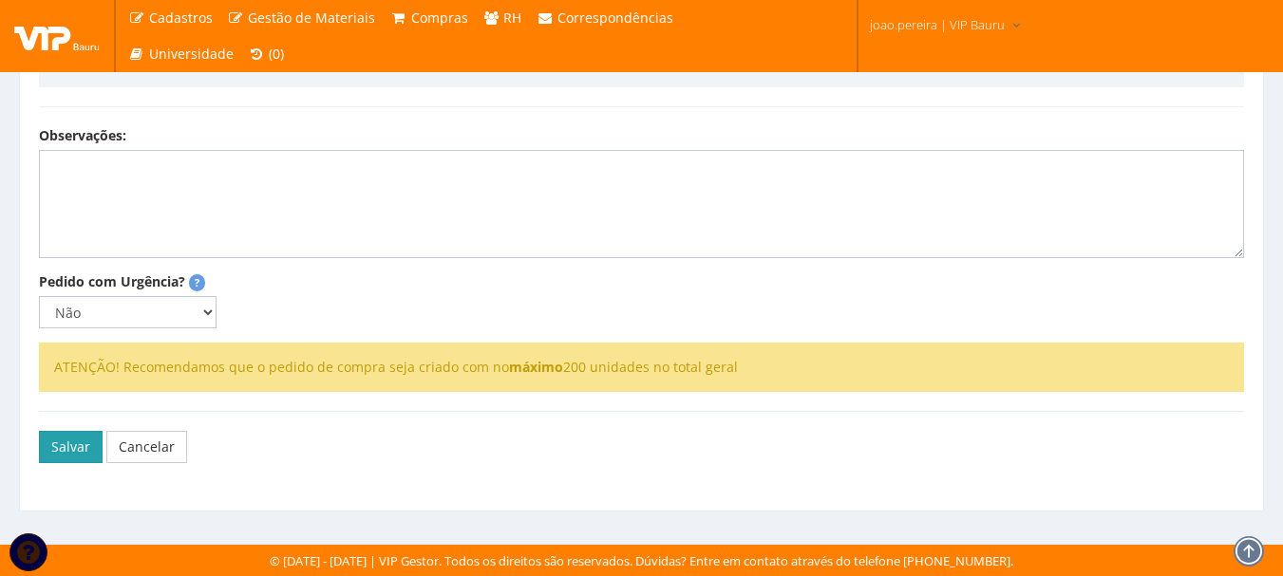
click at [59, 449] on button "Salvar" at bounding box center [71, 447] width 64 height 32
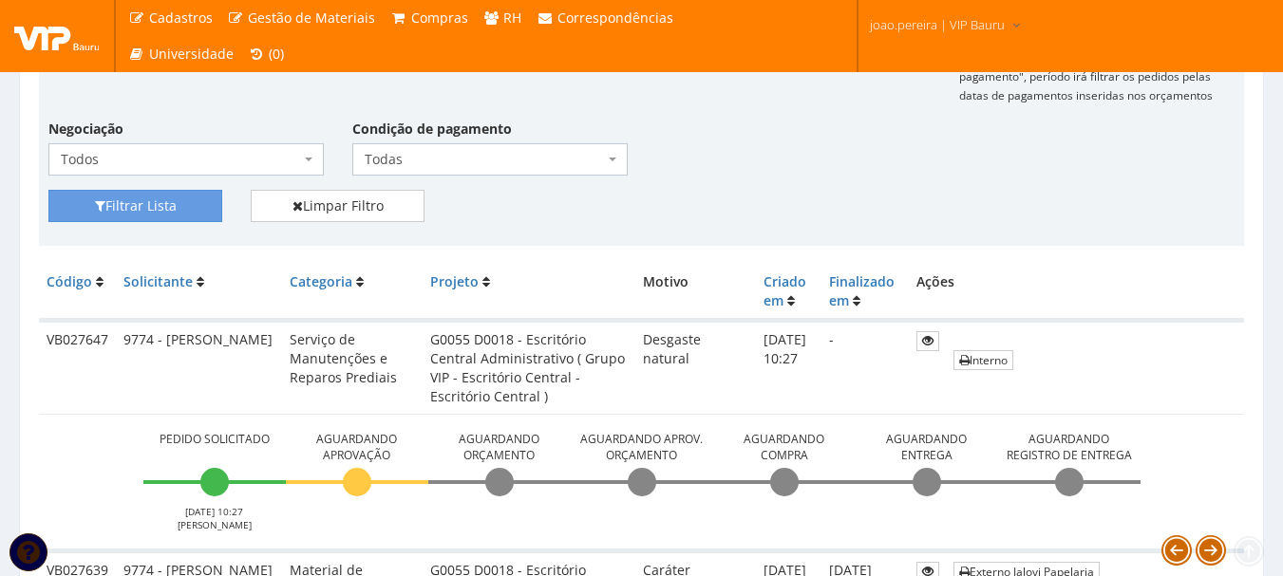
scroll to position [475, 0]
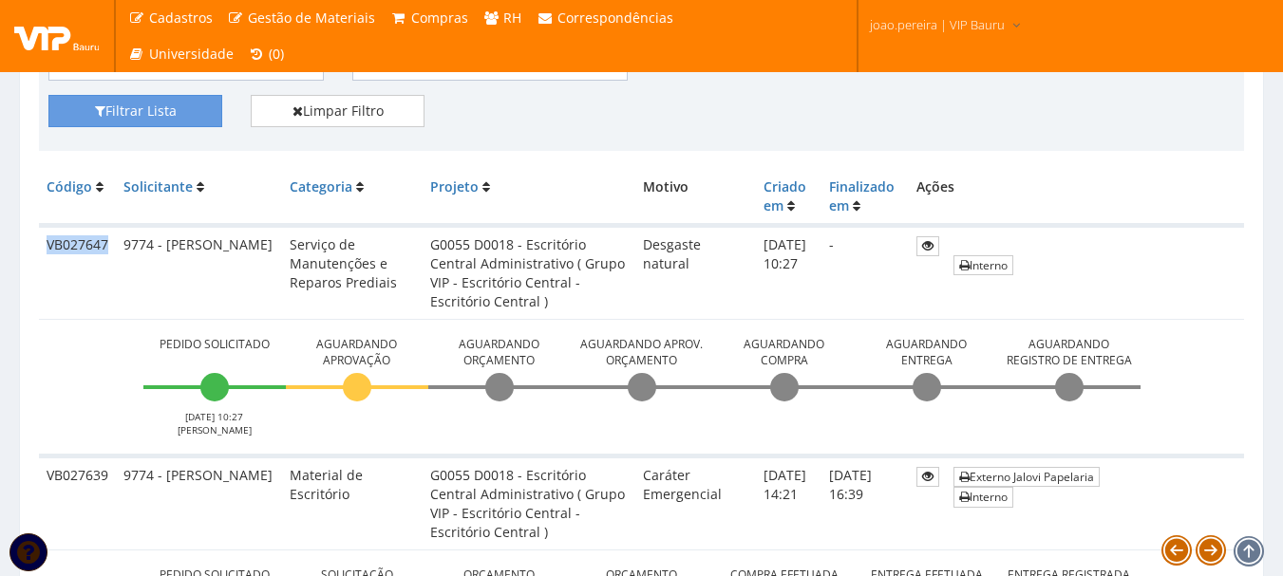
drag, startPoint x: 47, startPoint y: 241, endPoint x: 114, endPoint y: 243, distance: 66.5
click at [114, 243] on td "VB027647" at bounding box center [77, 273] width 77 height 94
copy td "VB027647"
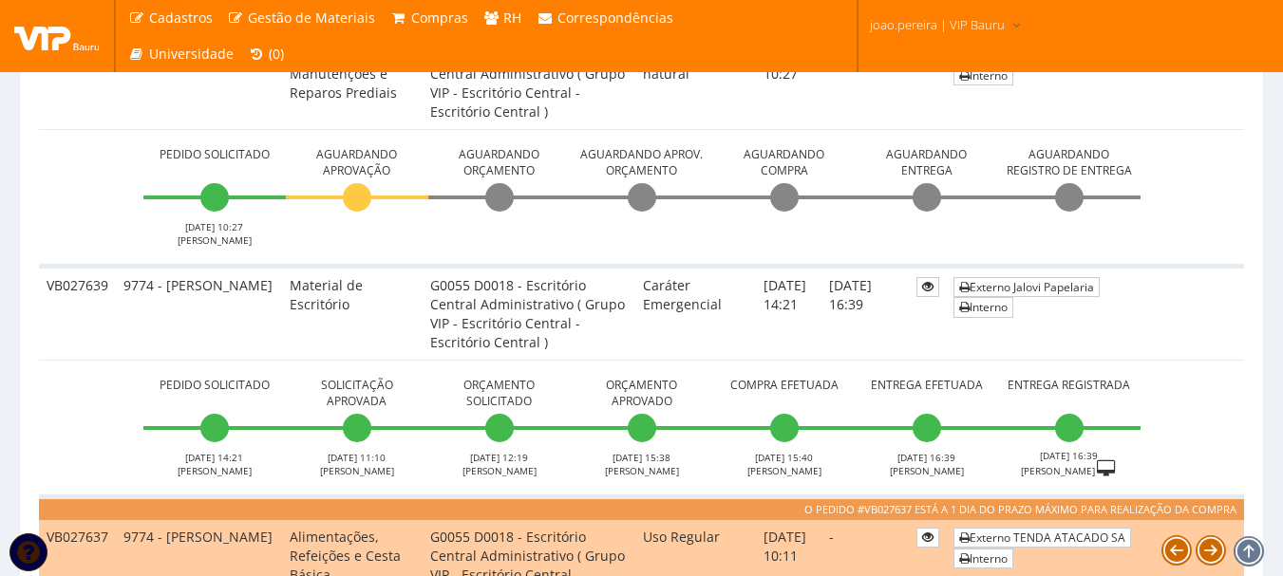
click at [534, 362] on td "Pedido Solicitado 11/08/2025 14:21 JOAO PEREIRA Solicitação Aprovada 12/08/2025…" at bounding box center [641, 428] width 1205 height 137
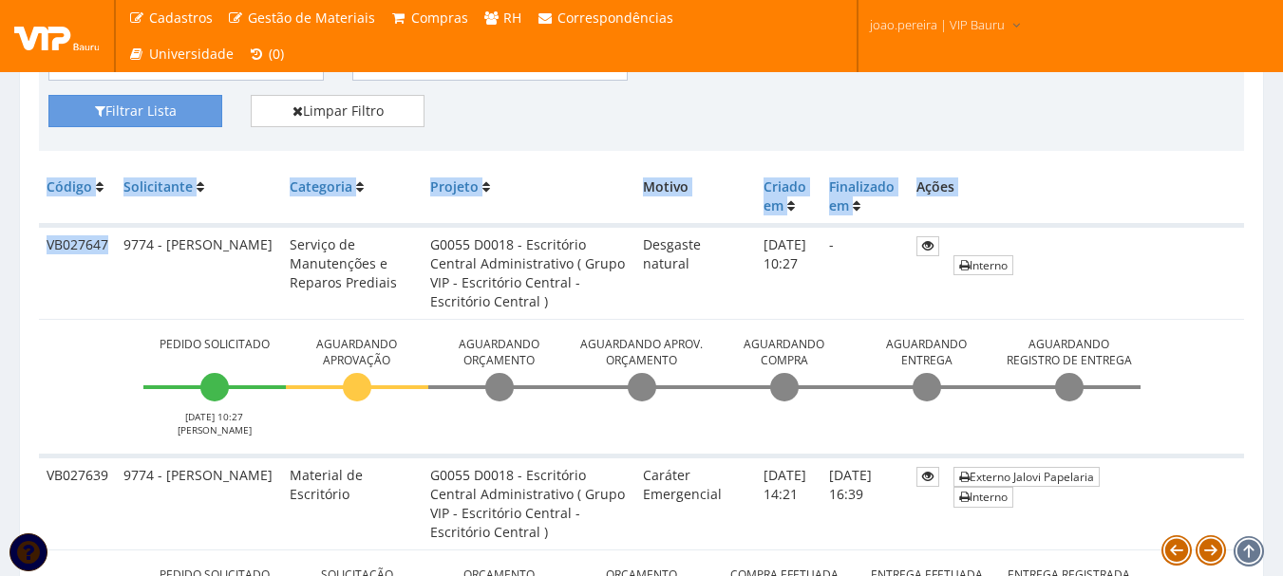
drag, startPoint x: 112, startPoint y: 242, endPoint x: 30, endPoint y: 251, distance: 82.1
click at [54, 252] on td "VB027647" at bounding box center [77, 273] width 77 height 94
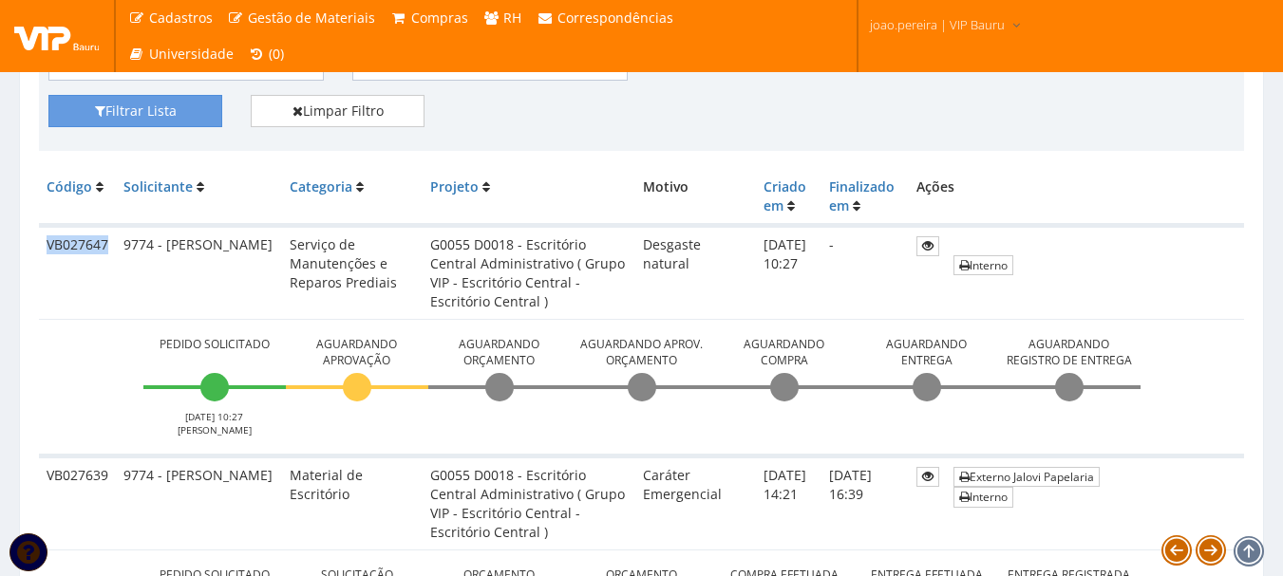
drag, startPoint x: 46, startPoint y: 246, endPoint x: 111, endPoint y: 243, distance: 65.6
click at [111, 243] on td "VB027647" at bounding box center [77, 273] width 77 height 94
copy td "VB027647"
click at [763, 314] on td "18/08/2025 10:27" at bounding box center [789, 273] width 66 height 94
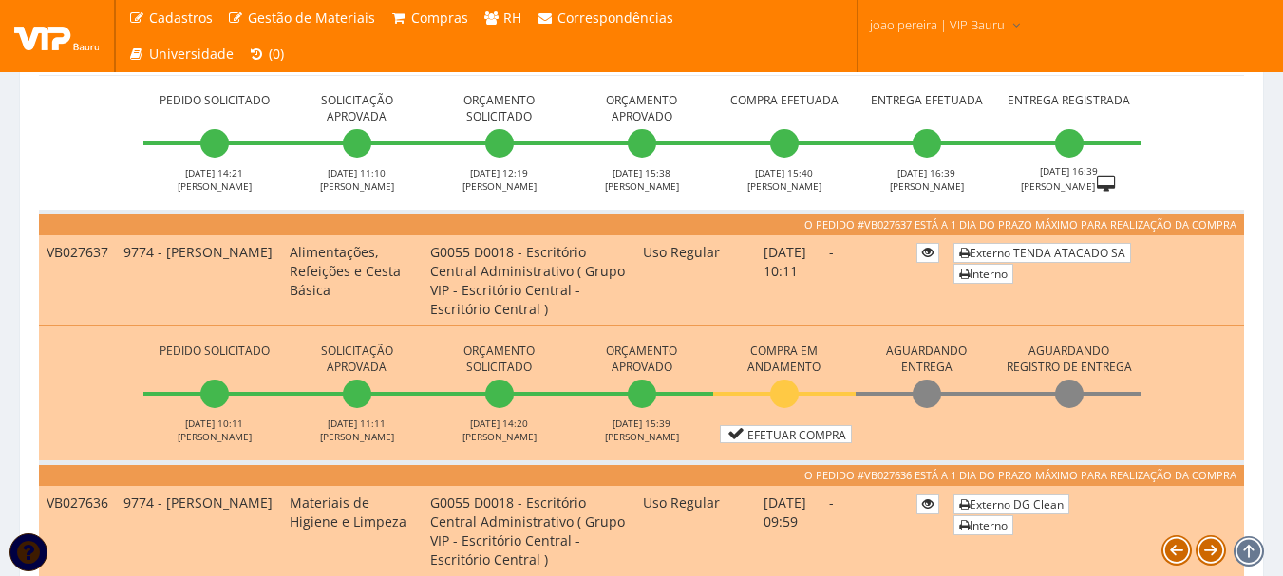
scroll to position [1140, 0]
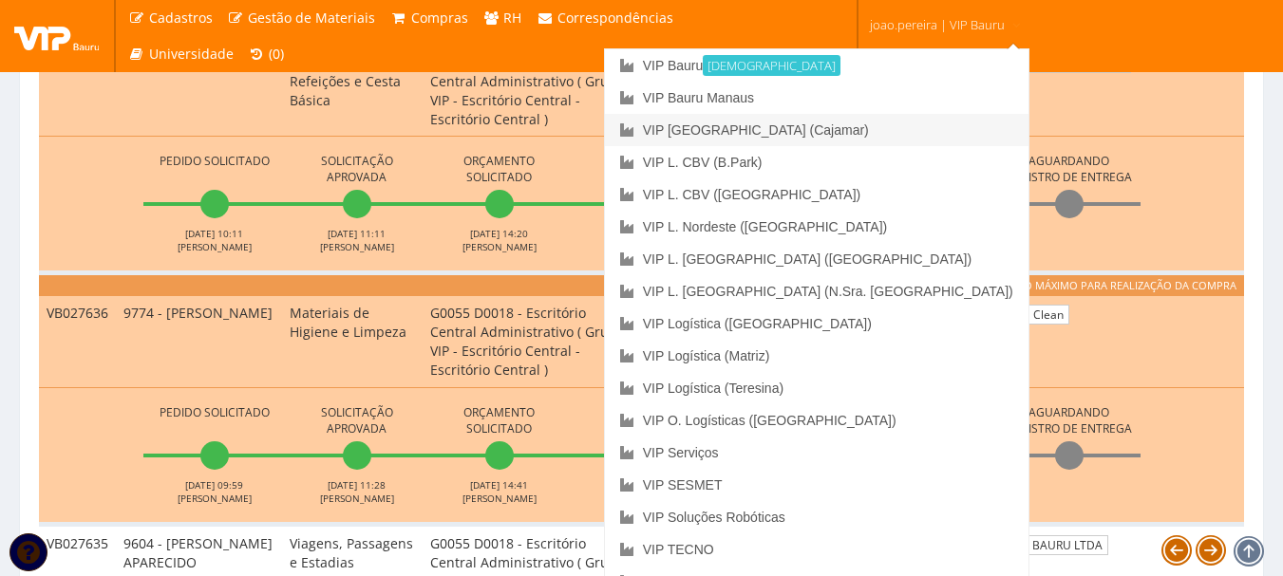
click at [918, 137] on link "VIP [GEOGRAPHIC_DATA] (Cajamar)" at bounding box center [817, 130] width 424 height 32
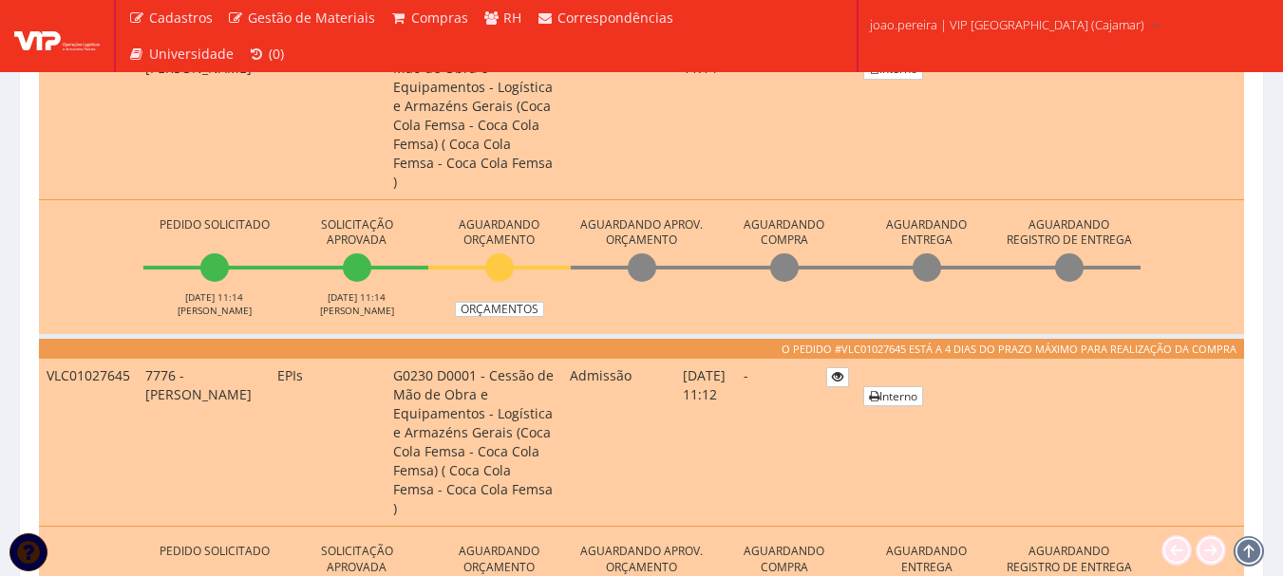
scroll to position [475, 0]
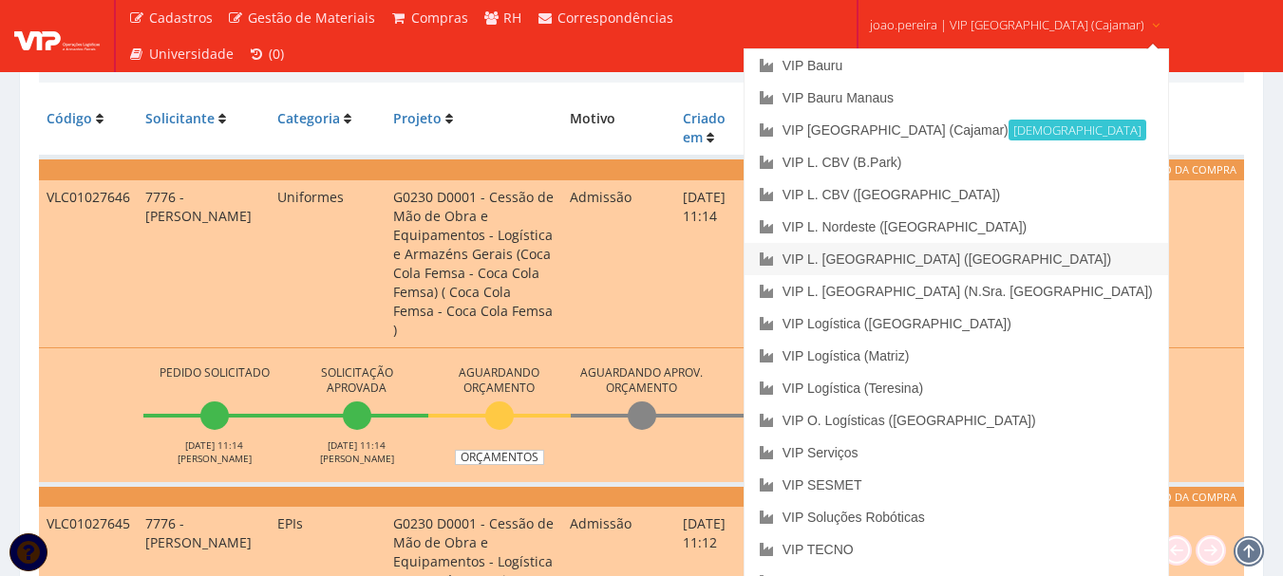
click at [975, 260] on link "VIP L. [GEOGRAPHIC_DATA] ([GEOGRAPHIC_DATA])" at bounding box center [957, 259] width 424 height 32
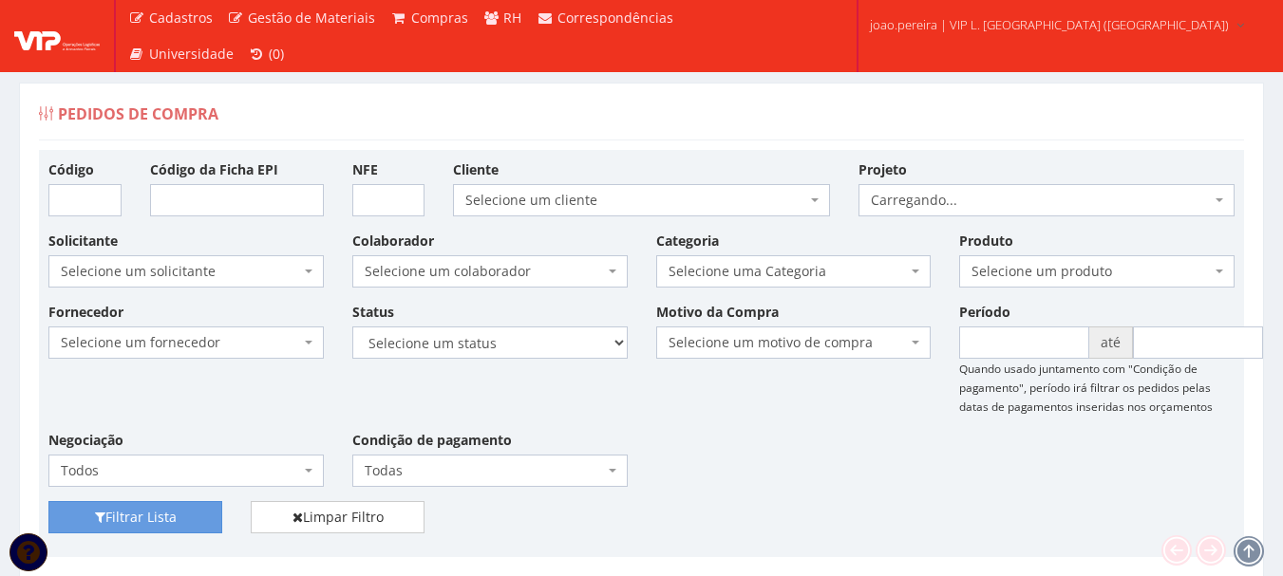
scroll to position [380, 0]
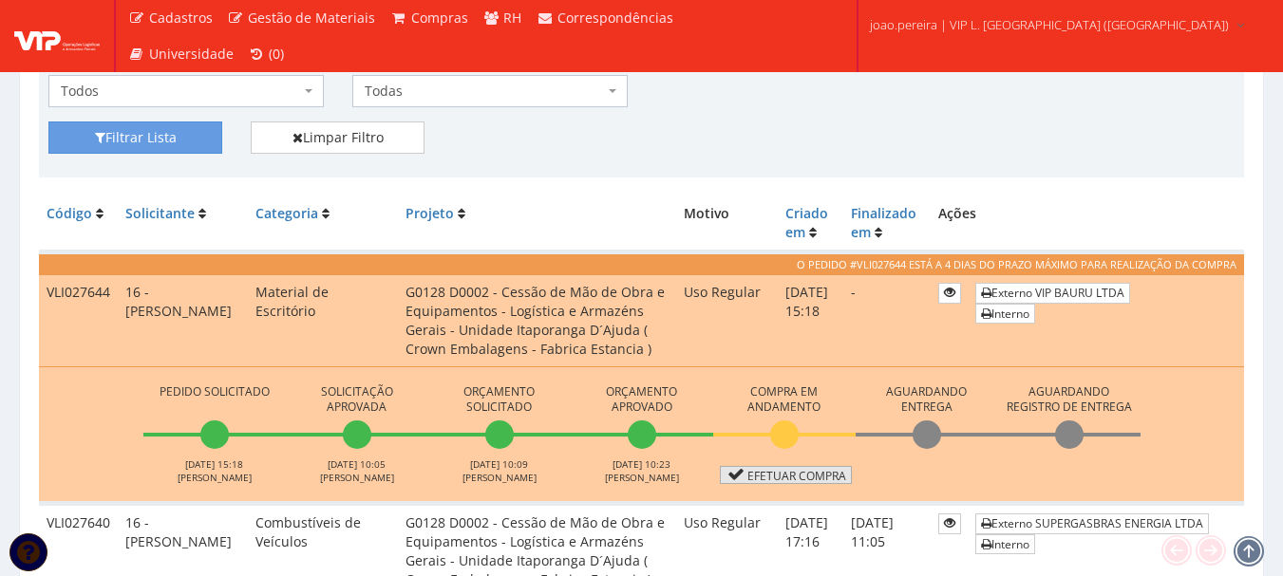
click at [796, 471] on link "Efetuar Compra" at bounding box center [786, 475] width 132 height 18
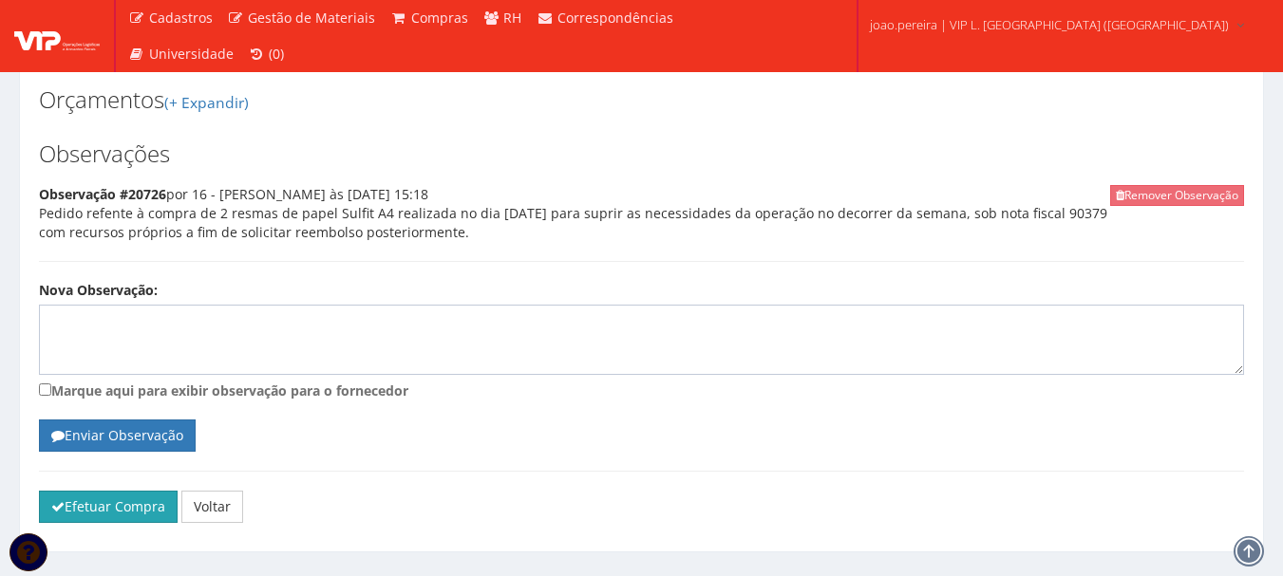
scroll to position [877, 0]
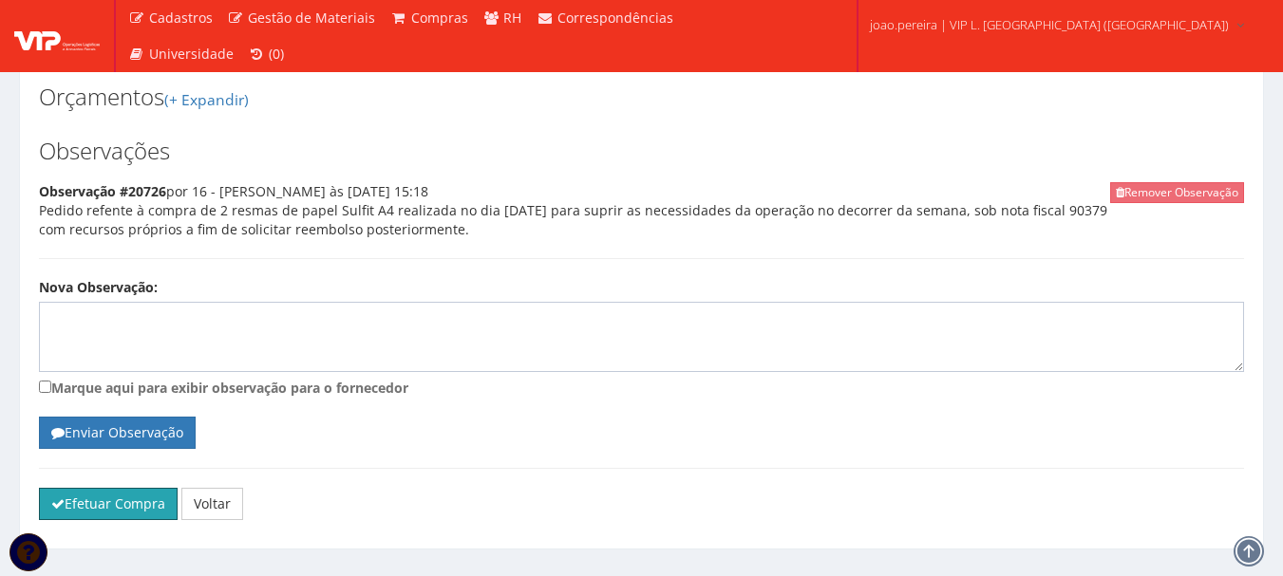
click at [74, 488] on button "Efetuar Compra" at bounding box center [108, 504] width 139 height 32
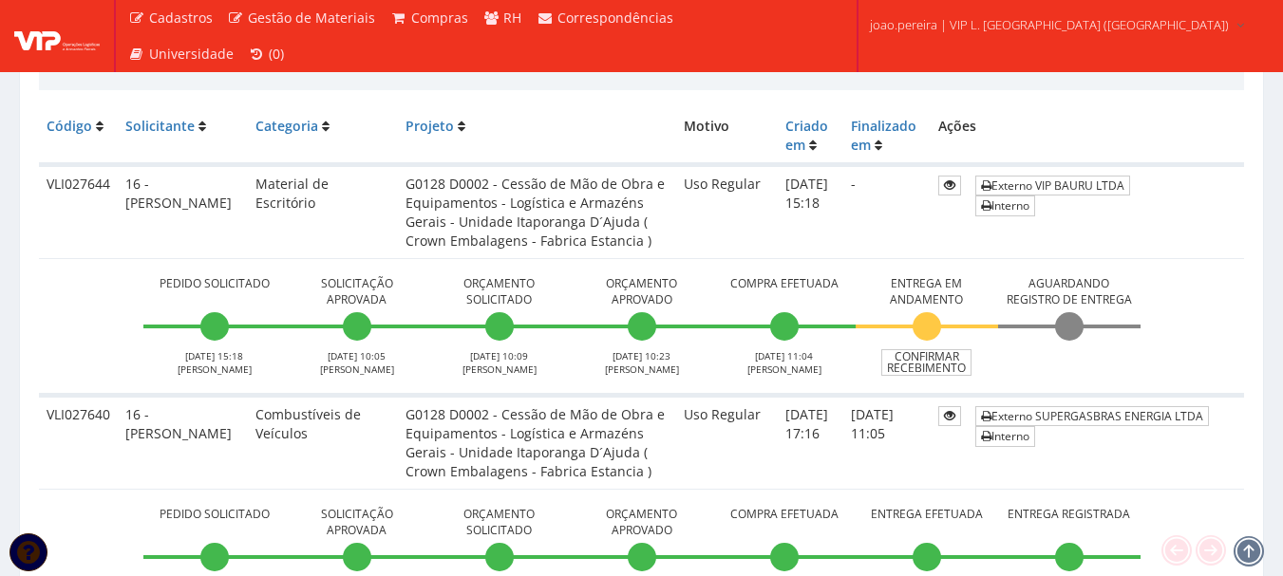
scroll to position [475, 0]
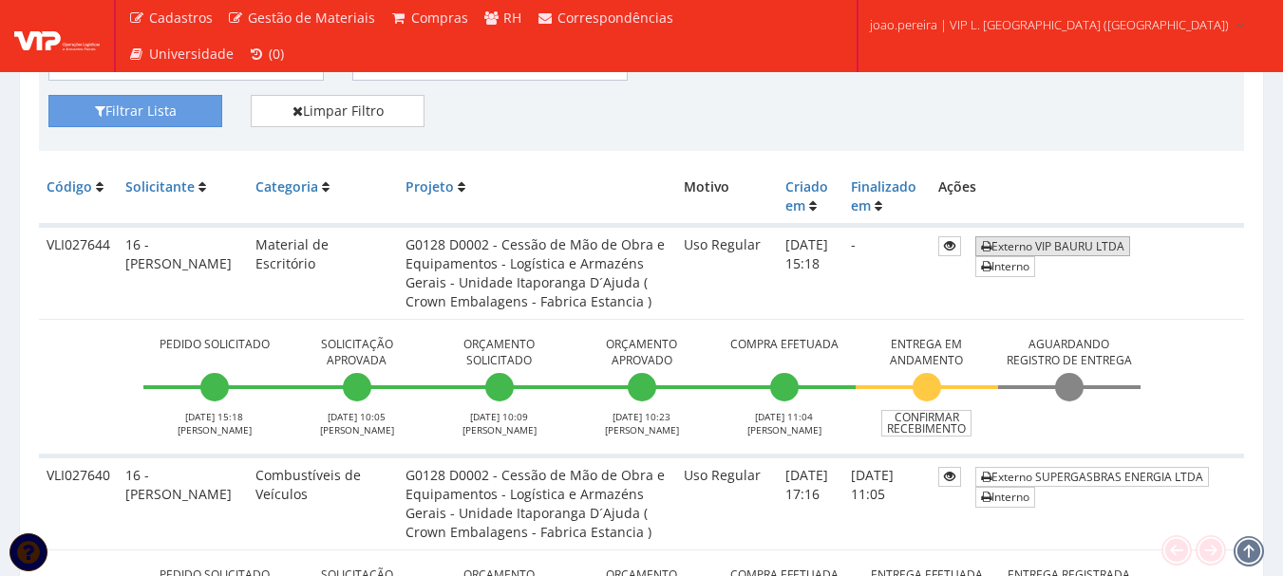
click at [1074, 243] on link "Externo VIP BAURU LTDA" at bounding box center [1052, 246] width 155 height 20
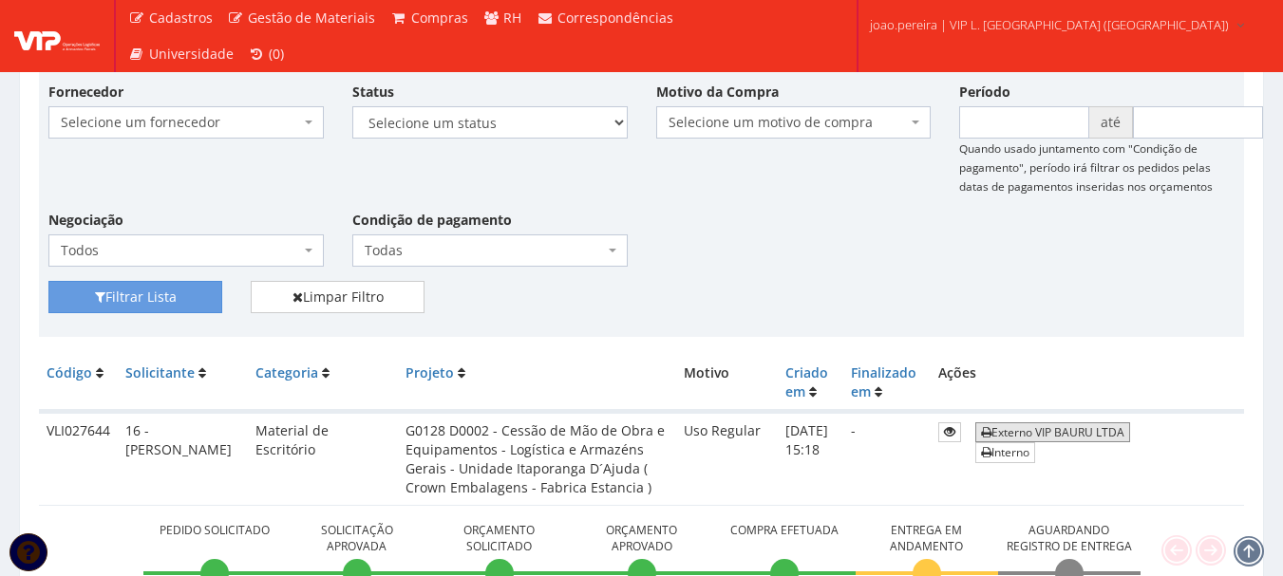
scroll to position [380, 0]
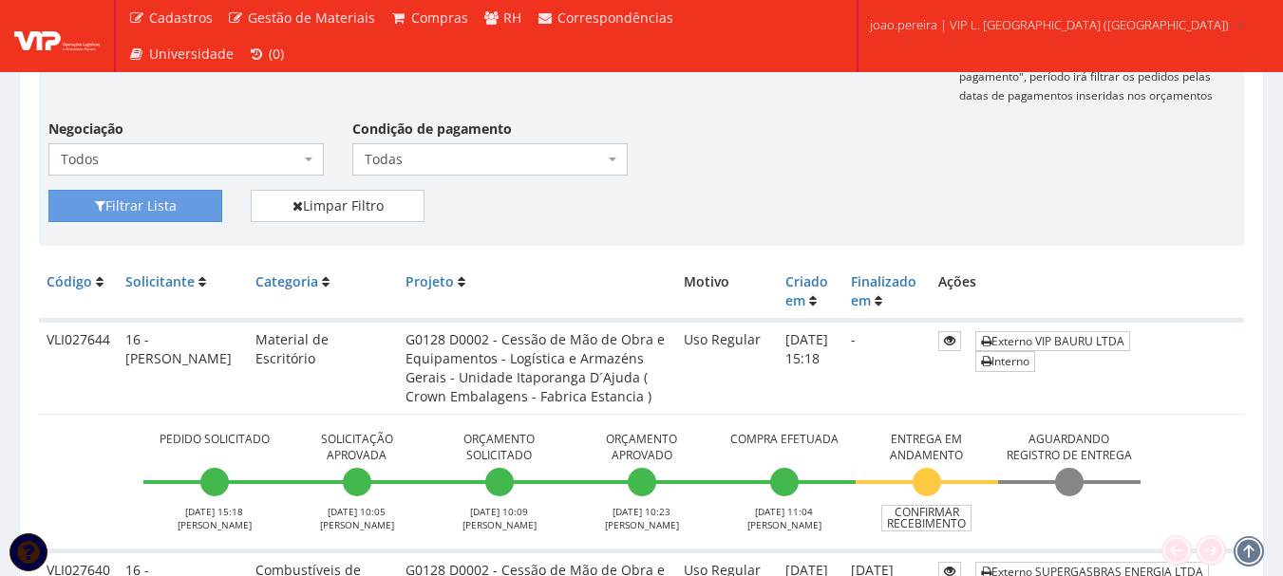
click at [1164, 378] on td "Externo VIP BAURU LTDA Interno" at bounding box center [1106, 368] width 276 height 94
